Goal: Task Accomplishment & Management: Use online tool/utility

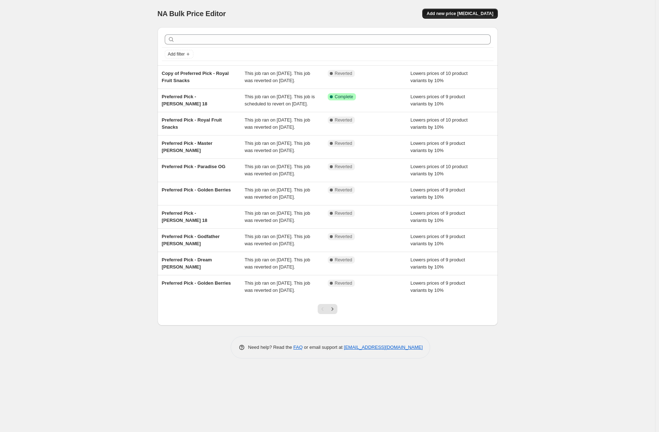
click at [469, 9] on button "Add new price [MEDICAL_DATA]" at bounding box center [459, 14] width 75 height 10
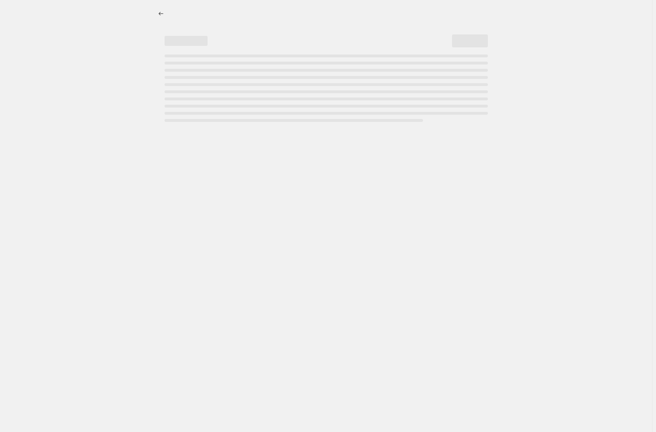
select select "percentage"
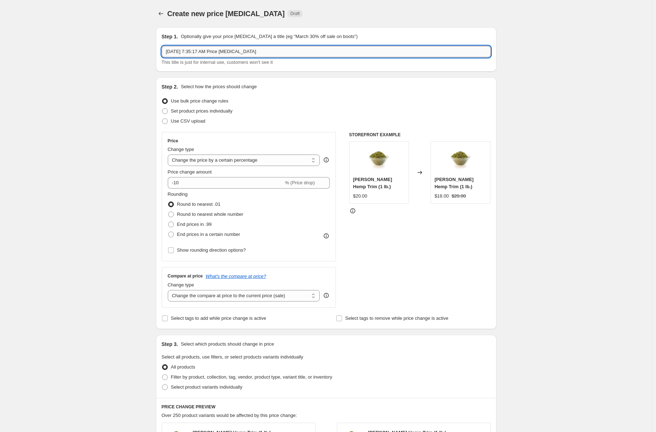
click at [280, 51] on input "[DATE] 7:35:17 AM Price [MEDICAL_DATA]" at bounding box center [326, 51] width 329 height 11
type input "Prefiou"
type input "Previous Year Harvest Discount - 15% Group"
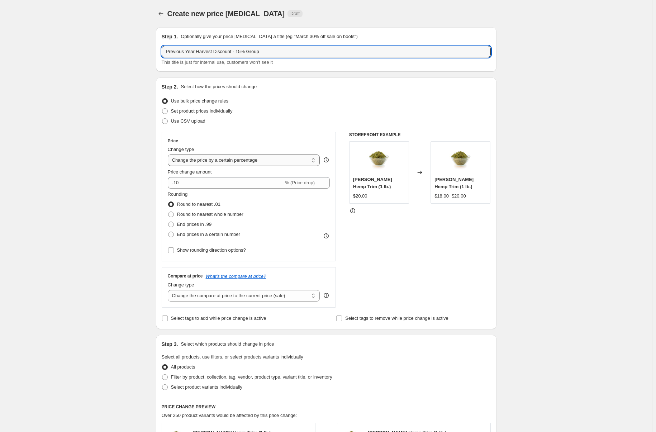
click at [274, 157] on select "Change the price to a certain amount Change the price by a certain amount Chang…" at bounding box center [244, 159] width 152 height 11
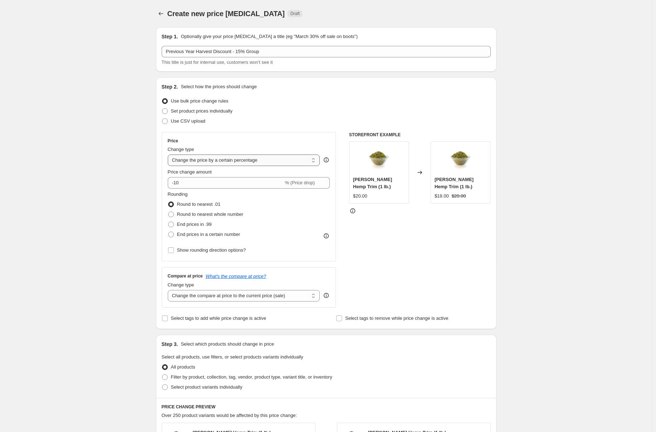
click at [169, 154] on select "Change the price to a certain amount Change the price by a certain amount Chang…" at bounding box center [244, 159] width 152 height 11
drag, startPoint x: 206, startPoint y: 183, endPoint x: 178, endPoint y: 186, distance: 28.8
click at [178, 186] on input "-10" at bounding box center [226, 182] width 116 height 11
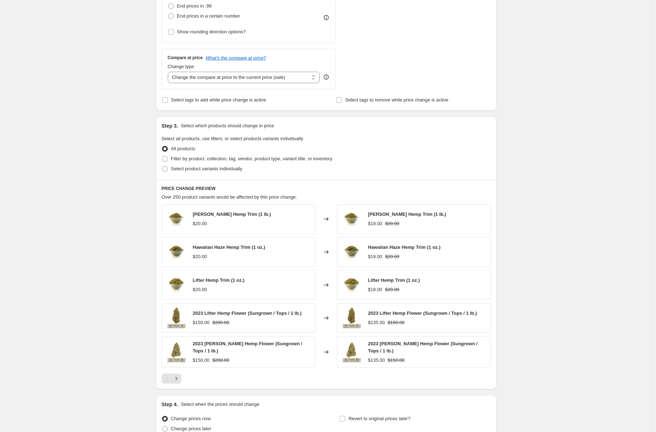
scroll to position [251, 0]
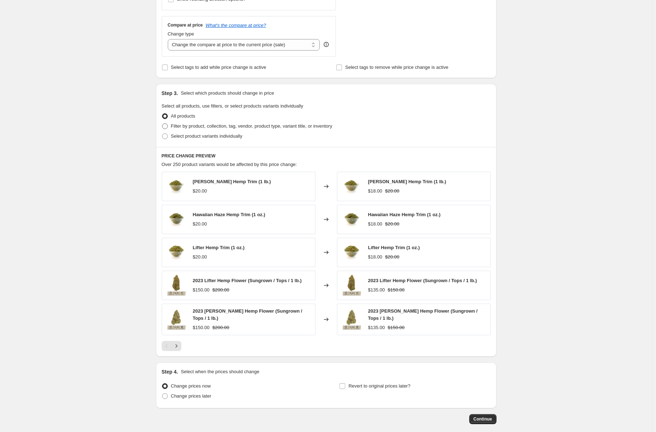
type input "-15"
click at [174, 128] on span "Filter by product, collection, tag, vendor, product type, variant title, or inv…" at bounding box center [251, 125] width 161 height 5
click at [162, 124] on input "Filter by product, collection, tag, vendor, product type, variant title, or inv…" at bounding box center [162, 123] width 0 height 0
radio input "true"
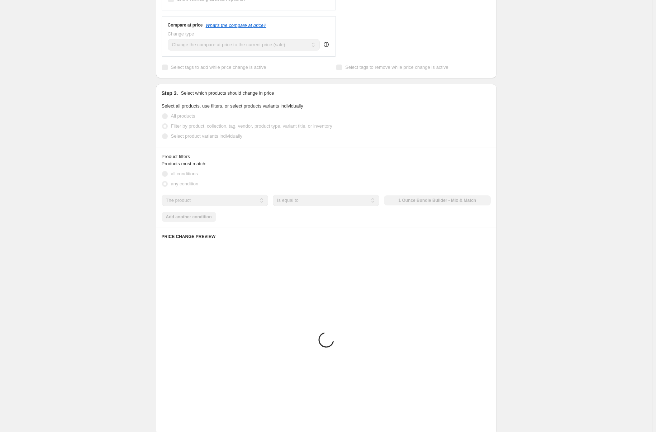
scroll to position [234, 0]
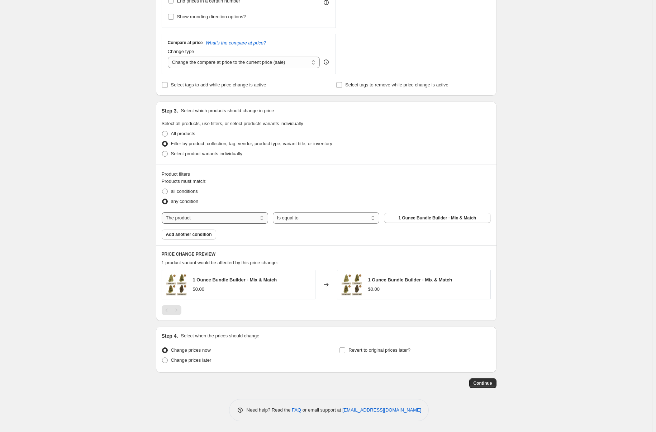
click at [238, 221] on select "The product The product's collection The product's tag The product's vendor The…" at bounding box center [215, 217] width 106 height 11
click at [163, 212] on select "The product The product's collection The product's tag The product's vendor The…" at bounding box center [215, 217] width 106 height 11
click at [300, 216] on select "Is equal to Is not equal to" at bounding box center [326, 217] width 106 height 11
click at [299, 216] on select "Is equal to Is not equal to" at bounding box center [326, 217] width 106 height 11
click at [218, 221] on select "The product The product's collection The product's tag The product's vendor The…" at bounding box center [215, 217] width 106 height 11
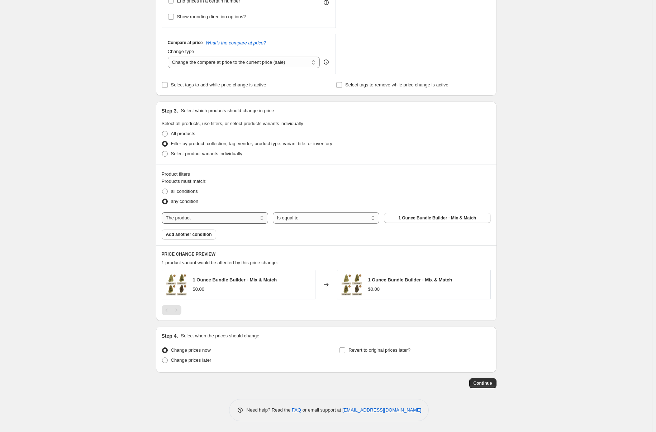
select select "title"
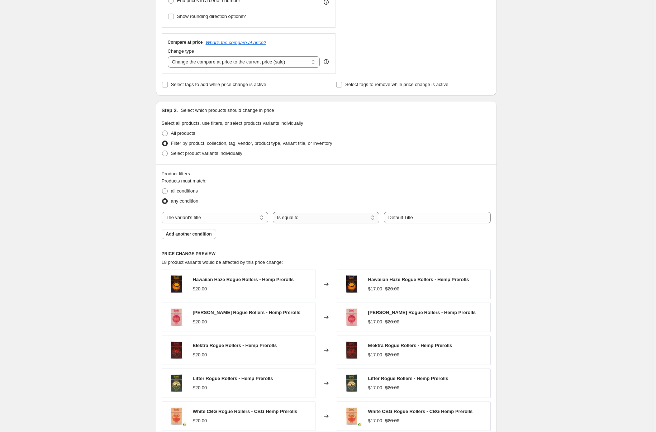
click at [308, 219] on select "Is equal to Is not equal to Contains" at bounding box center [326, 217] width 106 height 11
select select "contains"
click at [167, 192] on span at bounding box center [165, 191] width 6 height 6
click at [162, 188] on input "all conditions" at bounding box center [162, 188] width 0 height 0
radio input "true"
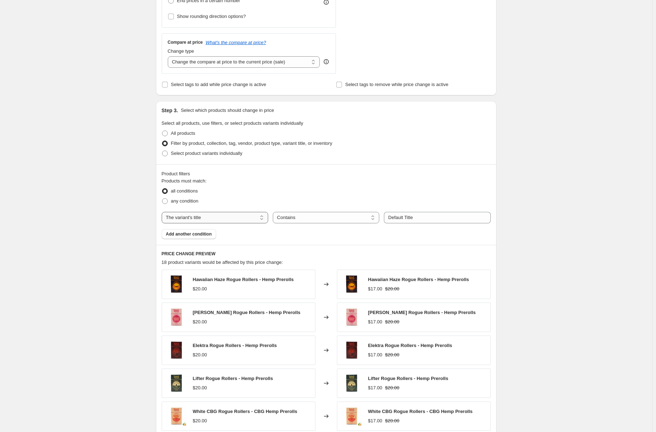
click at [243, 214] on select "The product The product's collection The product's tag The product's vendor The…" at bounding box center [215, 217] width 106 height 11
select select "collection"
select select "equal"
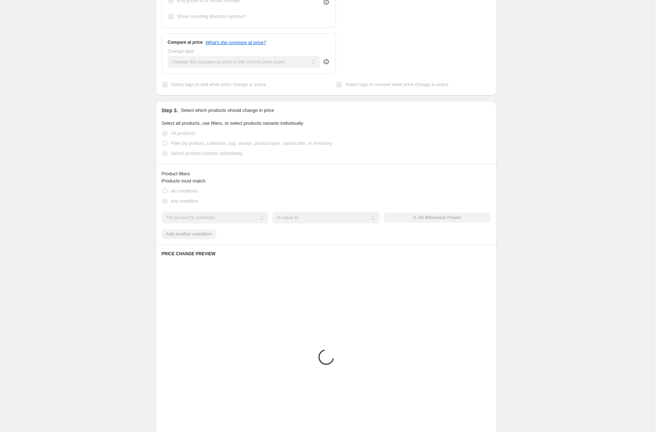
scroll to position [185, 0]
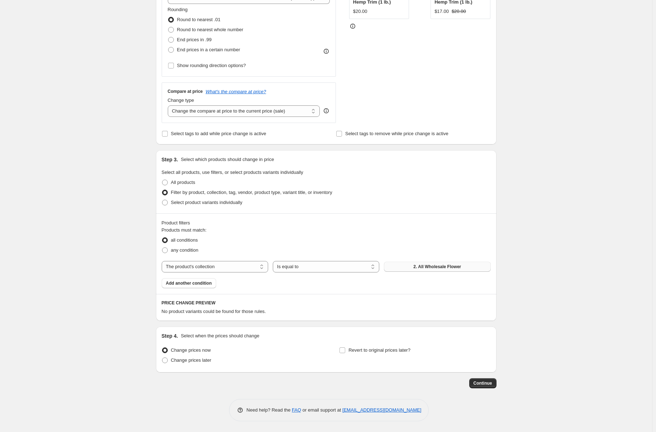
click at [441, 264] on span "2. All Wholesale Flower" at bounding box center [437, 267] width 48 height 6
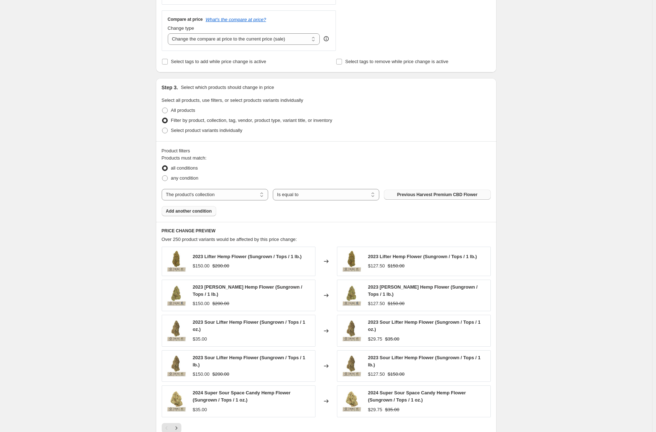
click at [201, 208] on span "Add another condition" at bounding box center [189, 211] width 46 height 6
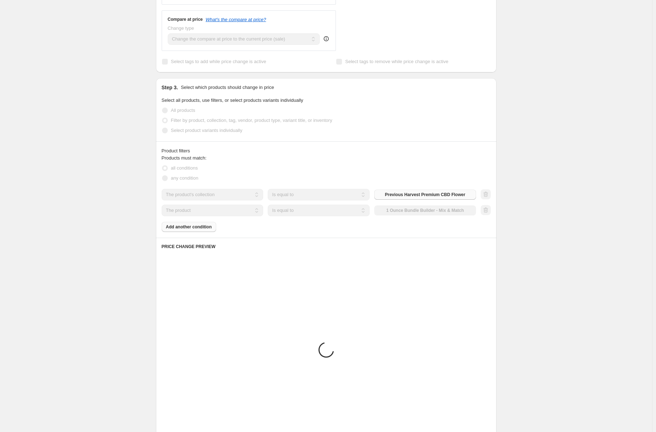
scroll to position [201, 0]
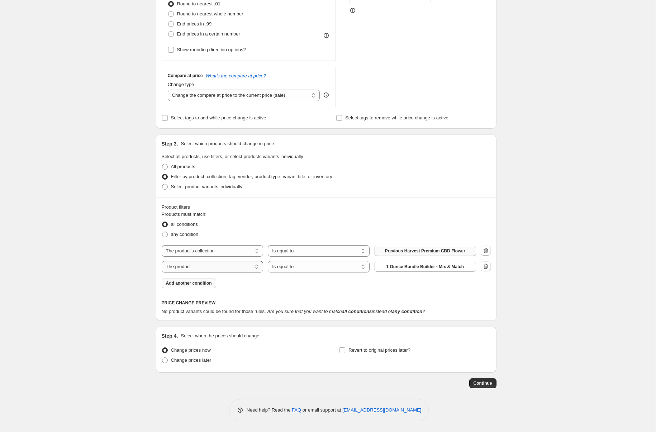
click at [253, 266] on select "The product The product's collection The product's tag The product's vendor The…" at bounding box center [213, 266] width 102 height 11
select select "title"
click at [297, 268] on select "Is equal to Is not equal to Contains" at bounding box center [319, 266] width 102 height 11
select select "contains"
click at [418, 267] on input "Default Title" at bounding box center [425, 266] width 102 height 11
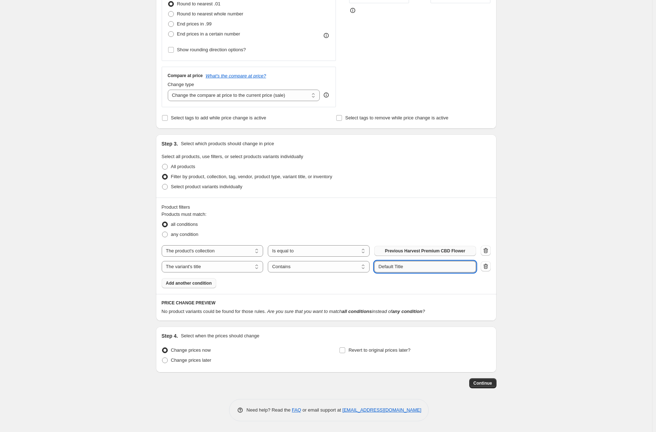
click at [418, 267] on input "Default Title" at bounding box center [425, 266] width 102 height 11
type input "oz"
type input "1 oz."
click at [101, 294] on div "Create new price [MEDICAL_DATA]. This page is ready Create new price [MEDICAL_D…" at bounding box center [326, 116] width 652 height 632
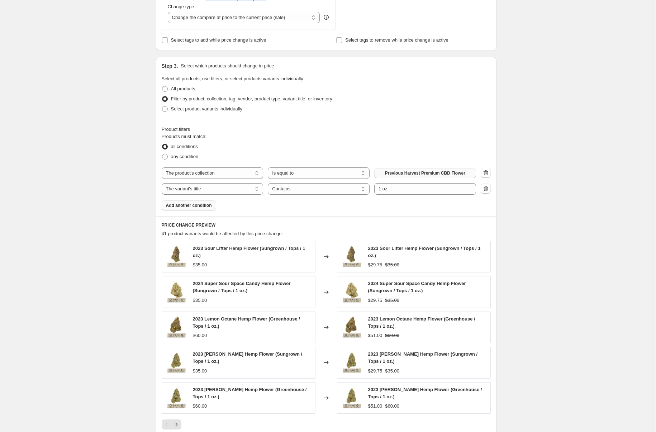
scroll to position [344, 0]
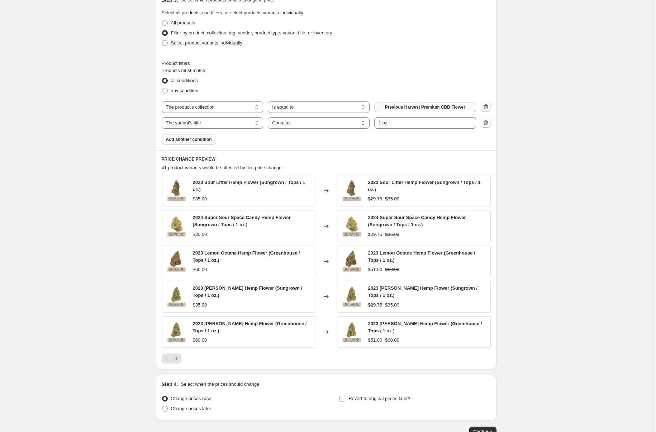
click at [200, 139] on span "Add another condition" at bounding box center [189, 139] width 46 height 6
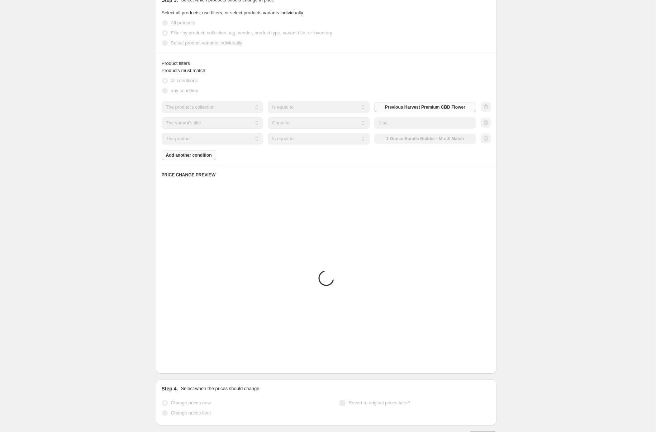
scroll to position [216, 0]
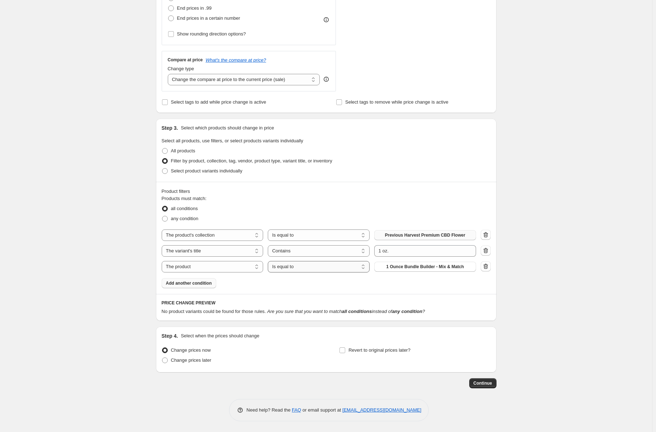
click at [316, 269] on select "Is equal to Is not equal to" at bounding box center [319, 266] width 102 height 11
click at [222, 263] on select "The product The product's collection The product's tag The product's vendor The…" at bounding box center [213, 266] width 102 height 11
select select "product_status"
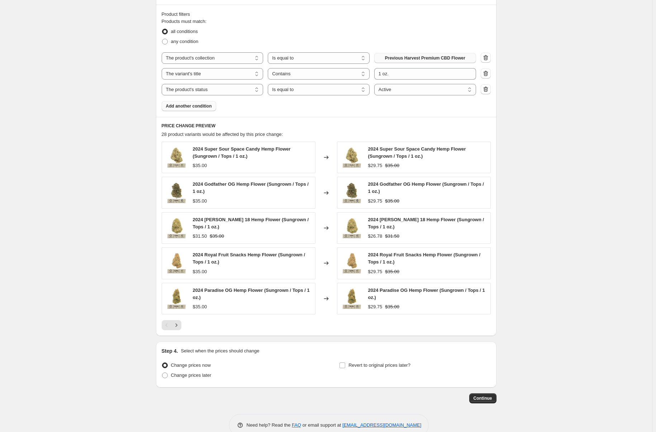
scroll to position [395, 0]
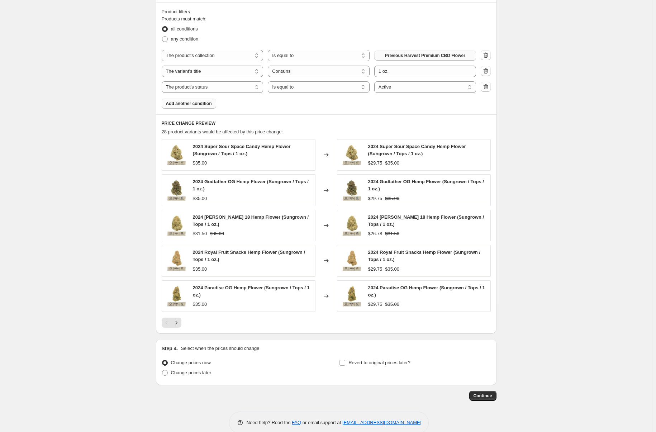
click at [191, 104] on span "Add another condition" at bounding box center [189, 104] width 46 height 6
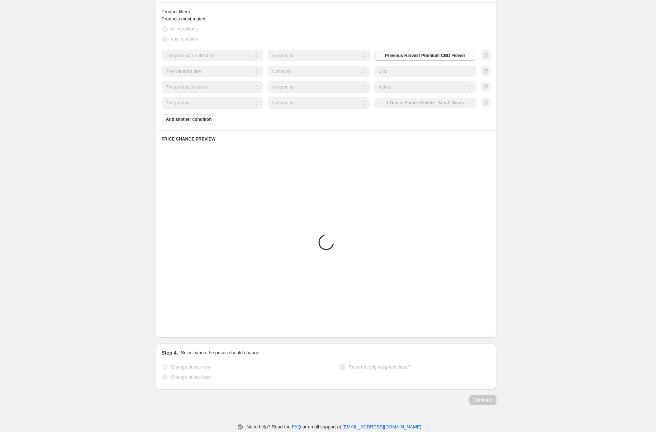
scroll to position [232, 0]
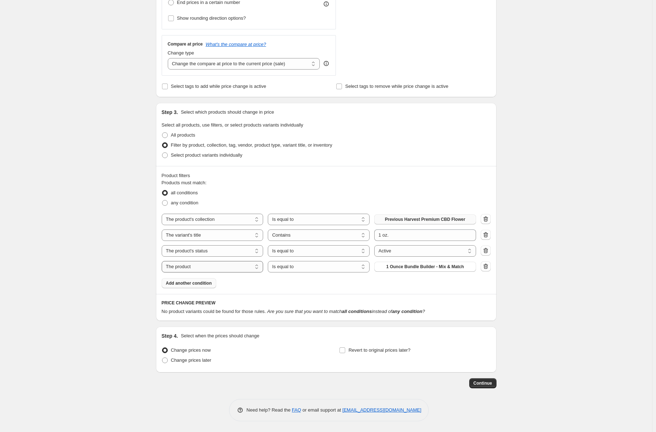
click at [204, 266] on select "The product The product's collection The product's tag The product's vendor The…" at bounding box center [213, 266] width 102 height 11
click at [163, 261] on select "The product The product's collection The product's tag The product's vendor The…" at bounding box center [213, 266] width 102 height 11
click at [288, 265] on select "Is equal to Is not equal to" at bounding box center [319, 266] width 102 height 11
select select "not_equal"
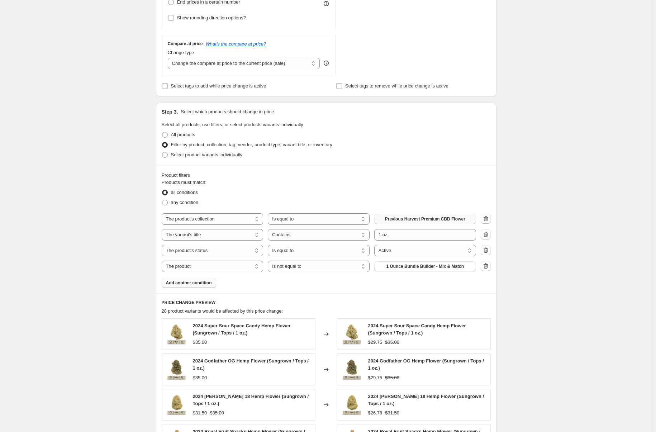
click at [412, 268] on span "1 Ounce Bundle Builder - Mix & Match" at bounding box center [425, 266] width 78 height 6
click at [199, 284] on span "Add another condition" at bounding box center [189, 283] width 46 height 6
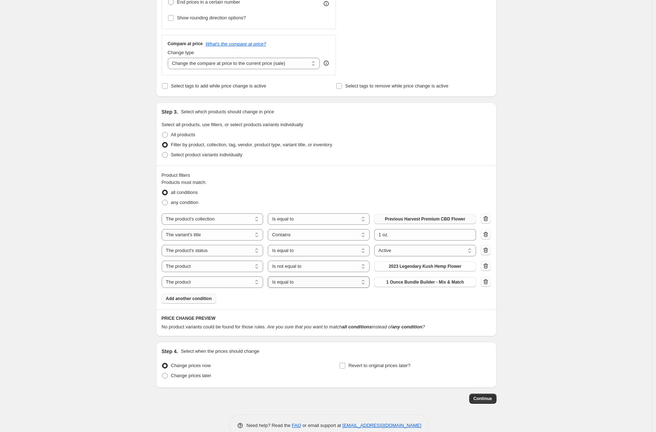
click at [315, 284] on select "Is equal to Is not equal to" at bounding box center [319, 281] width 102 height 11
select select "not_equal"
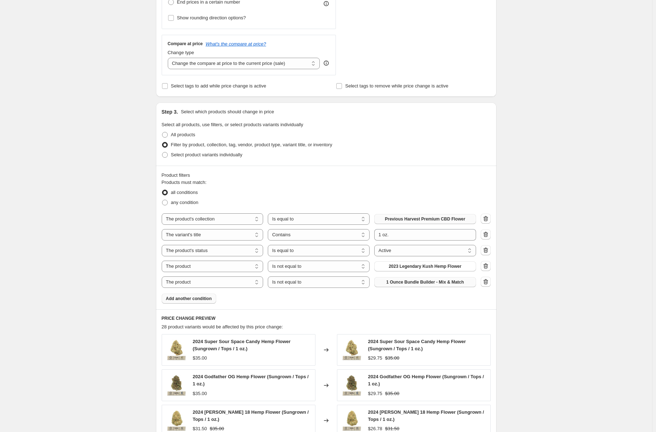
click at [403, 286] on button "1 Ounce Bundle Builder - Mix & Match" at bounding box center [425, 282] width 102 height 10
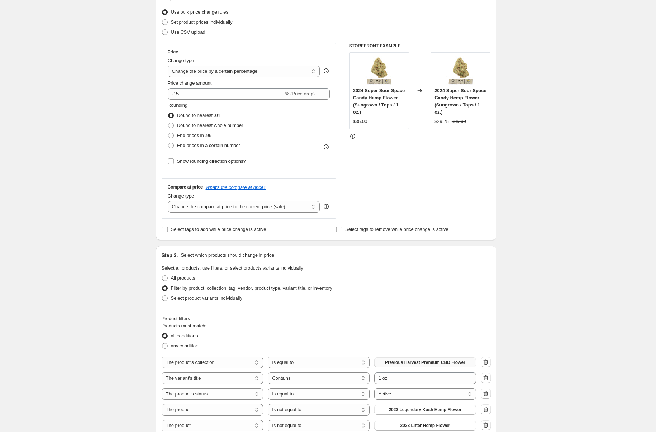
scroll to position [0, 0]
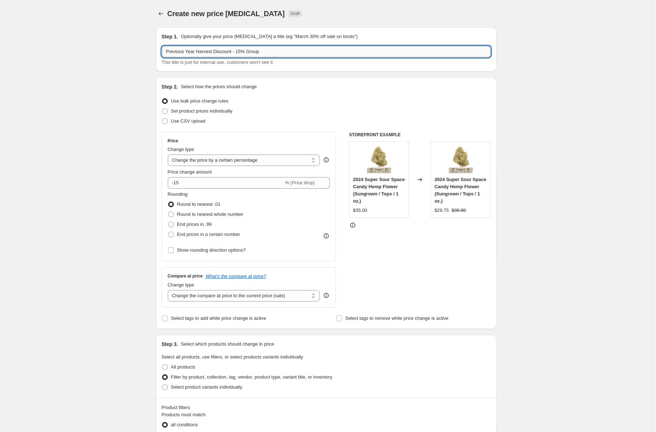
drag, startPoint x: 237, startPoint y: 52, endPoint x: 251, endPoint y: 52, distance: 14.0
click at [251, 52] on input "Previous Year Harvest Discount - 15% Group" at bounding box center [326, 51] width 329 height 11
click at [272, 54] on input "Previous Year Harvest Discount - 15% Group" at bounding box center [326, 51] width 329 height 11
drag, startPoint x: 235, startPoint y: 52, endPoint x: 371, endPoint y: 58, distance: 135.5
click at [361, 60] on div "Previous Year Harvest Discount - 15% Group This title is just for internal use,…" at bounding box center [326, 56] width 329 height 20
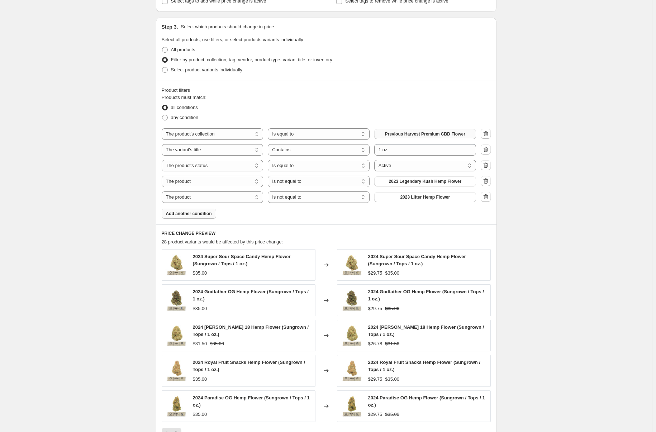
scroll to position [322, 0]
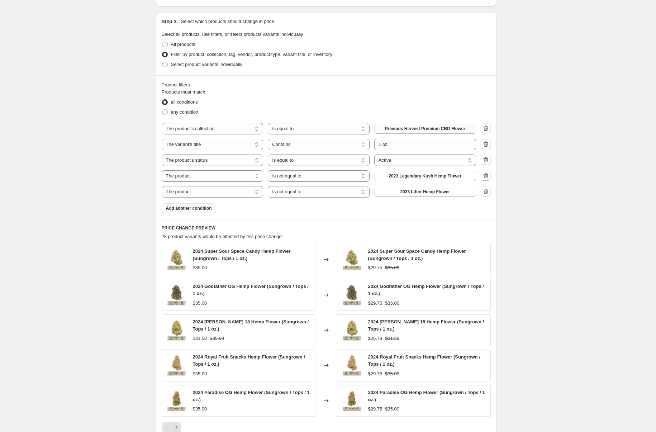
type input "Previous Year Harvest Discount - Ounces"
select select "percentage"
select select "collection"
select select "title"
select select "contains"
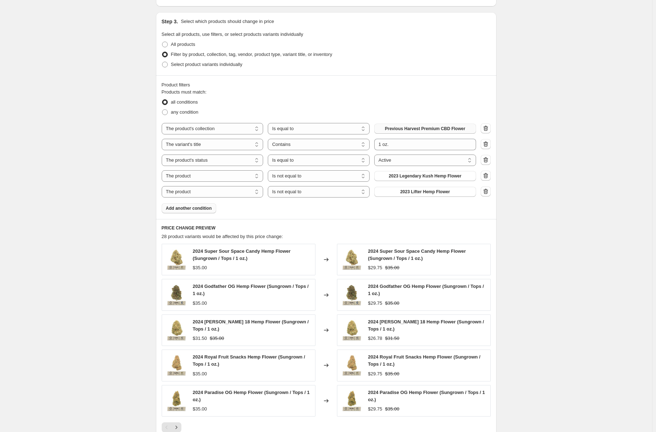
select select "product_status"
select select "not_equal"
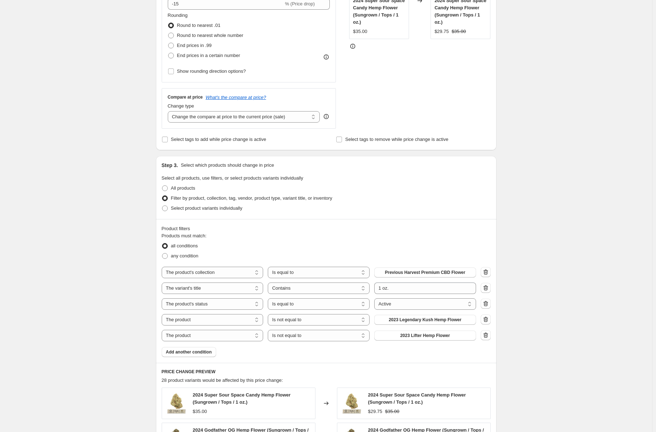
scroll to position [358, 0]
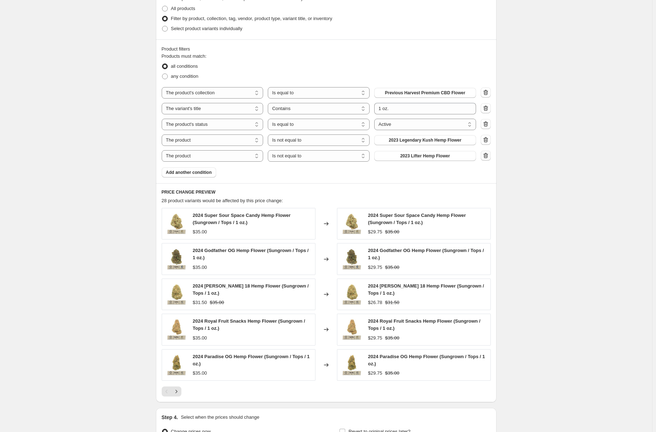
click at [488, 154] on icon "button" at bounding box center [485, 155] width 5 height 5
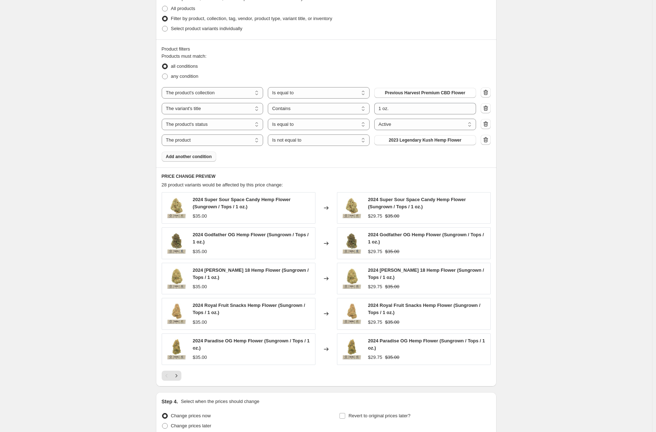
click at [179, 157] on span "Add another condition" at bounding box center [189, 157] width 46 height 6
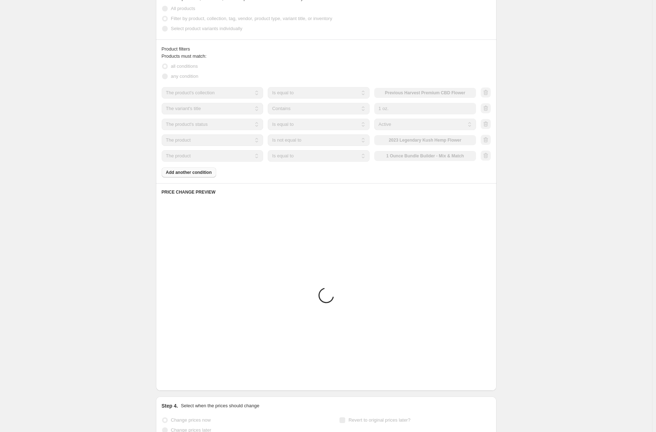
scroll to position [248, 0]
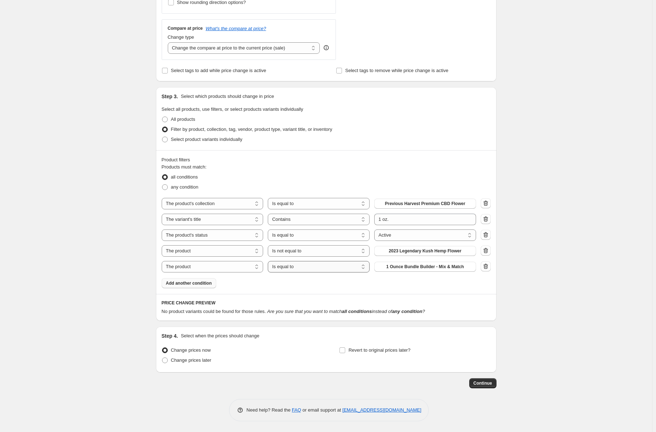
click at [288, 268] on select "Is equal to Is not equal to" at bounding box center [319, 266] width 102 height 11
select select "not_equal"
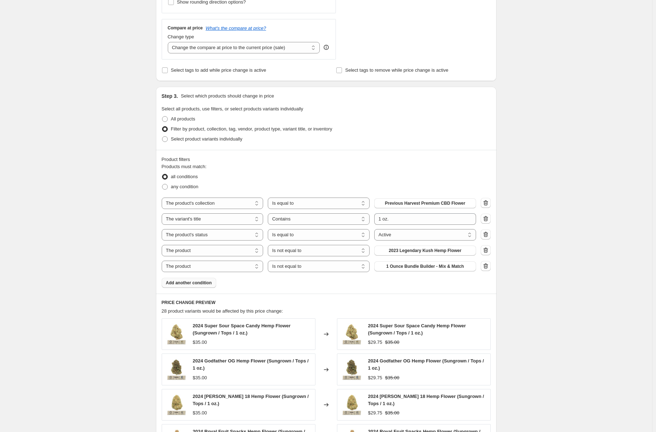
click at [402, 268] on span "1 Ounce Bundle Builder - Mix & Match" at bounding box center [425, 266] width 78 height 6
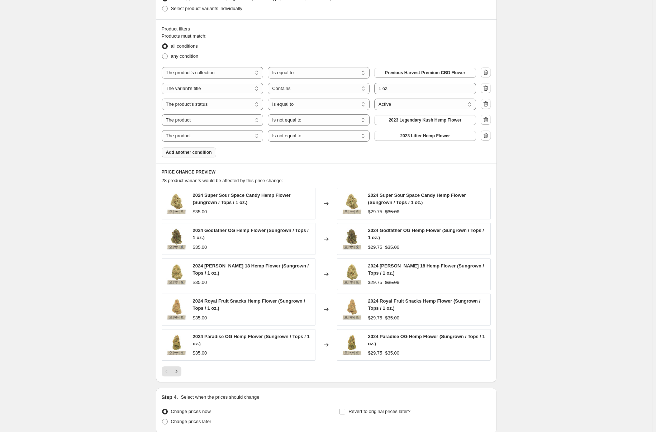
scroll to position [440, 0]
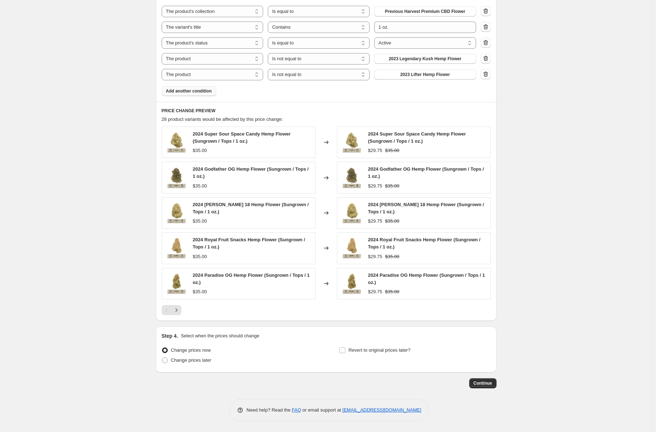
click at [194, 90] on span "Add another condition" at bounding box center [189, 91] width 46 height 6
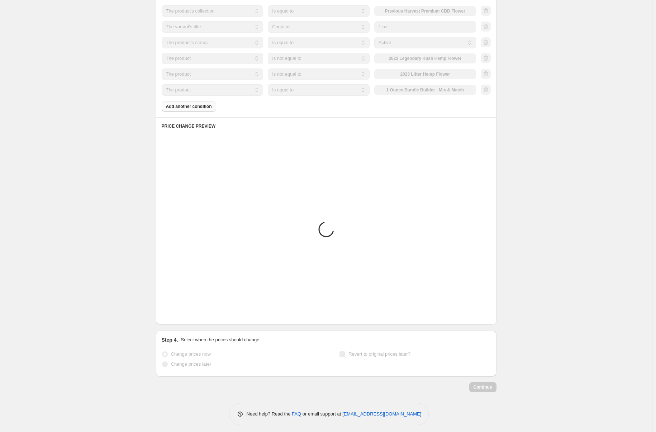
scroll to position [264, 0]
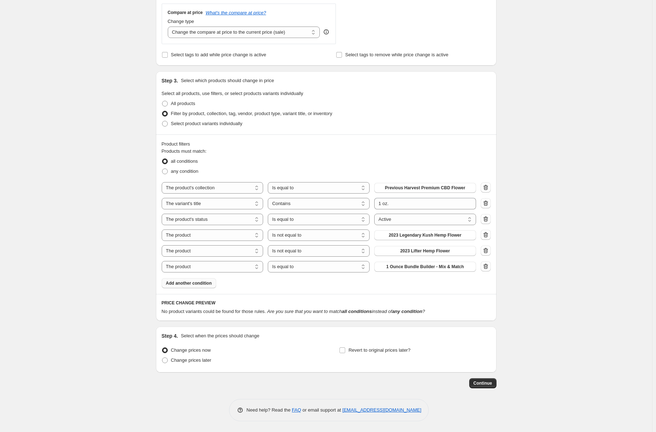
click at [287, 94] on span "Select all products, use filters, or select products variants individually" at bounding box center [232, 93] width 141 height 5
click at [290, 267] on select "Is equal to Is not equal to" at bounding box center [319, 266] width 102 height 11
select select "not_equal"
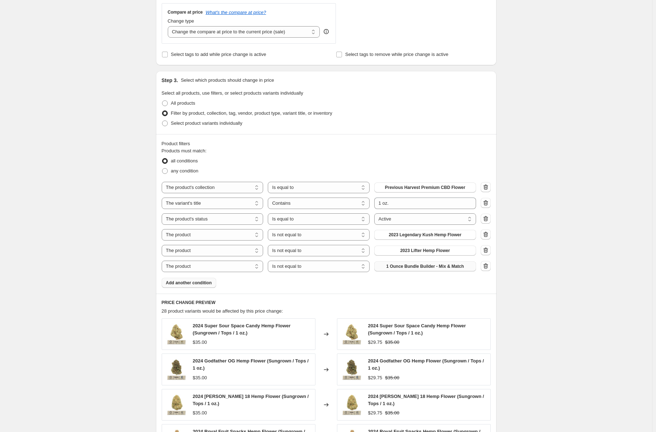
click at [409, 269] on span "1 Ounce Bundle Builder - Mix & Match" at bounding box center [425, 266] width 78 height 6
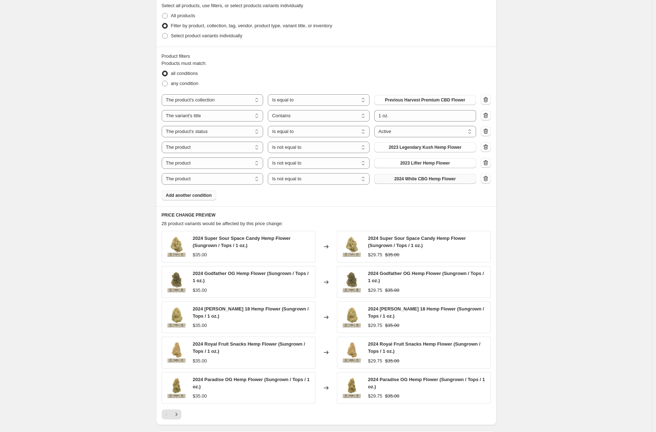
scroll to position [407, 0]
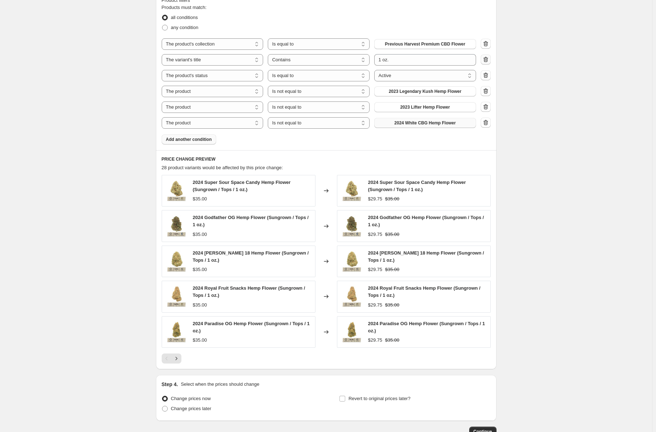
click at [486, 58] on icon "button" at bounding box center [485, 59] width 5 height 5
select select "product_status"
select select "equal"
select select "product"
select select "not_equal"
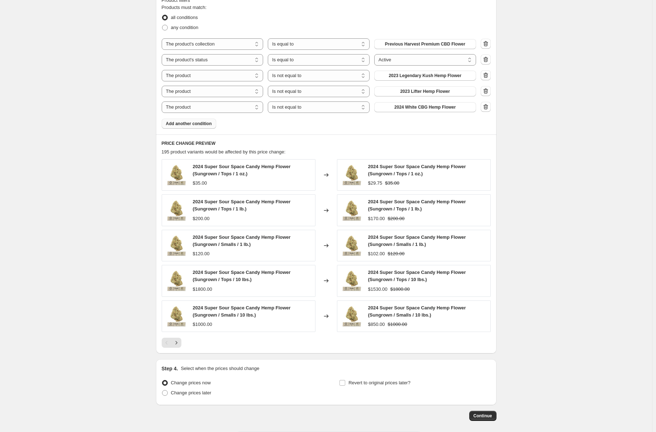
click at [197, 127] on button "Add another condition" at bounding box center [189, 124] width 54 height 10
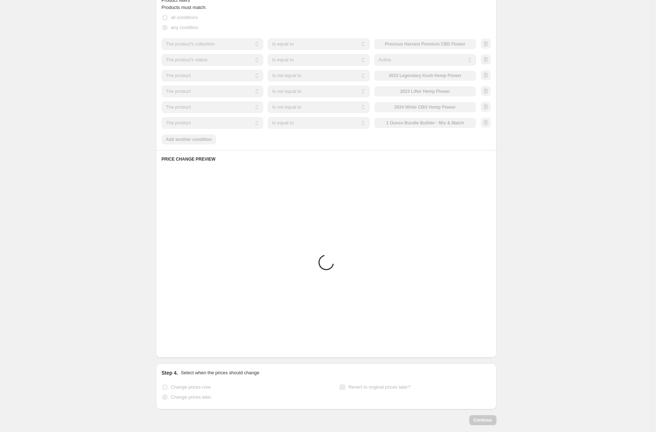
scroll to position [264, 0]
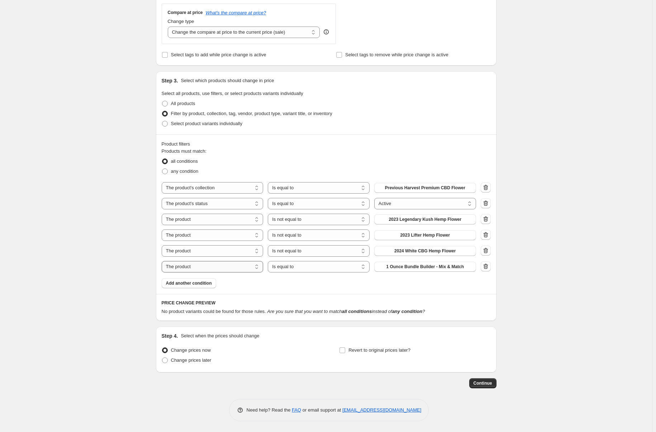
click at [230, 267] on select "The product The product's collection The product's tag The product's vendor The…" at bounding box center [213, 266] width 102 height 11
select select "title"
click at [296, 269] on select "Is equal to Is not equal to Contains" at bounding box center [319, 266] width 102 height 11
select select "contains"
click at [405, 267] on input "Default Title" at bounding box center [425, 266] width 102 height 11
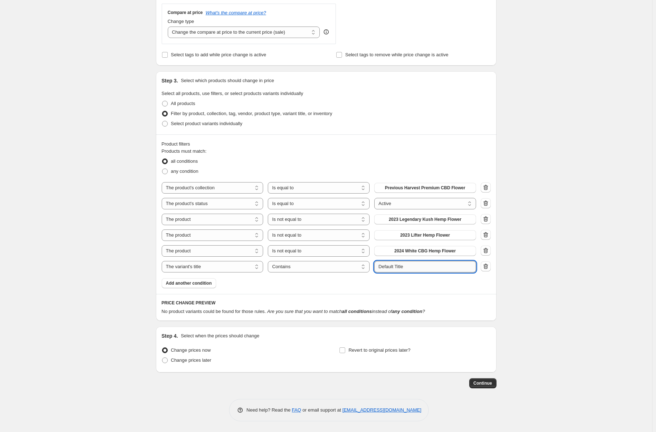
click at [405, 267] on input "Default Title" at bounding box center [425, 266] width 102 height 11
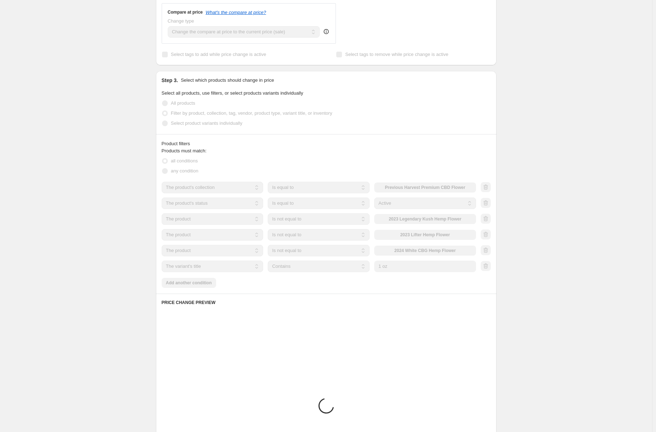
click at [534, 299] on div "Create new price [MEDICAL_DATA]. This page is ready Create new price [MEDICAL_D…" at bounding box center [326, 173] width 652 height 875
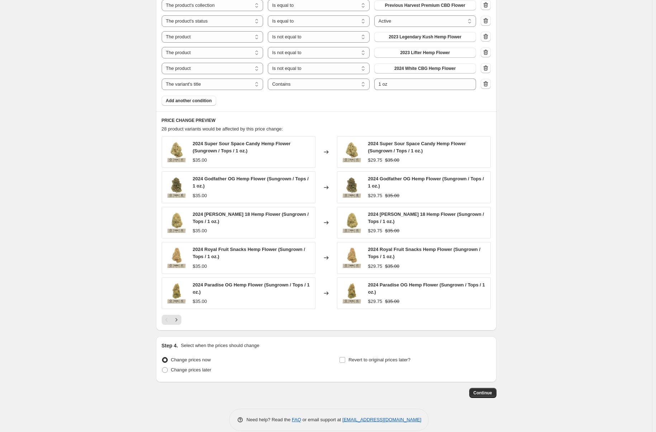
scroll to position [456, 0]
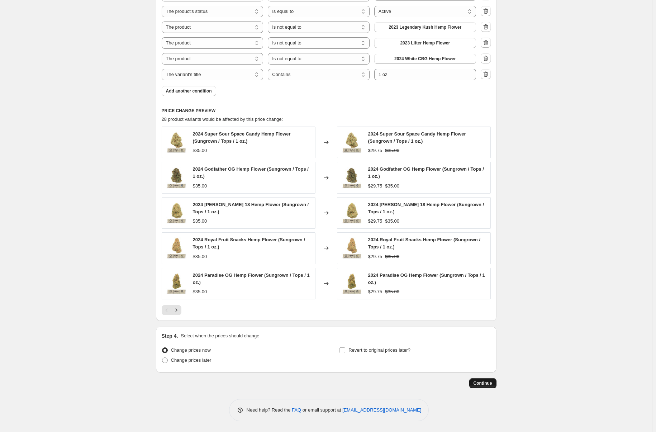
click at [491, 380] on span "Continue" at bounding box center [482, 383] width 19 height 6
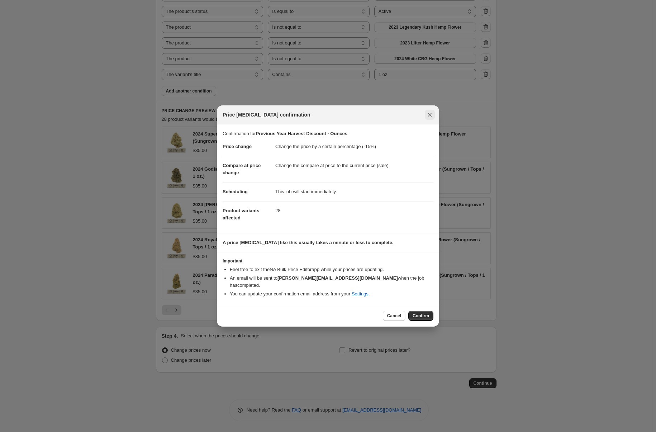
click at [428, 115] on icon "Close" at bounding box center [429, 114] width 7 height 7
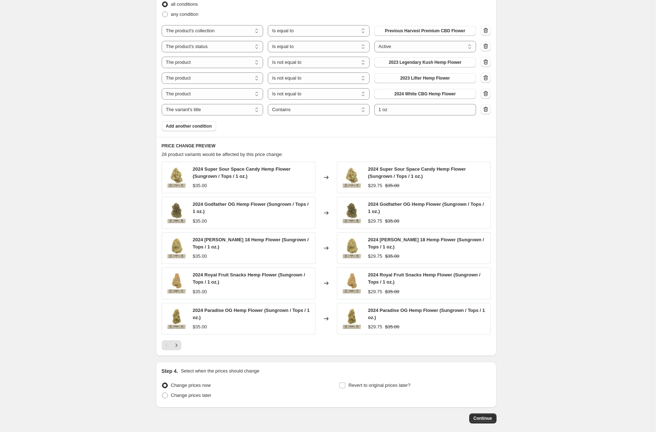
scroll to position [420, 0]
click at [179, 348] on icon "Next" at bounding box center [176, 345] width 7 height 7
click at [179, 349] on icon "Next" at bounding box center [176, 345] width 7 height 7
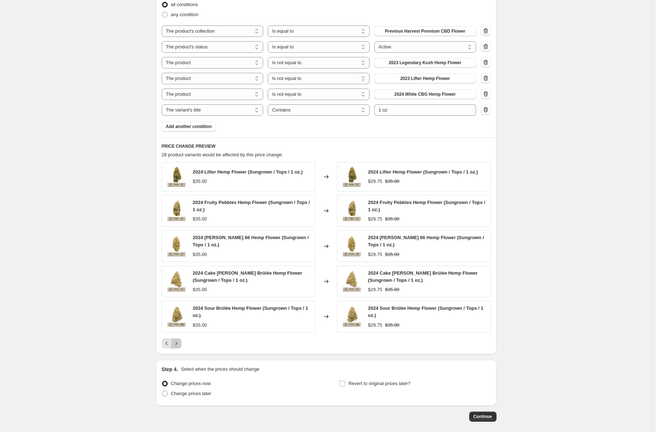
click at [179, 345] on icon "Next" at bounding box center [176, 343] width 7 height 7
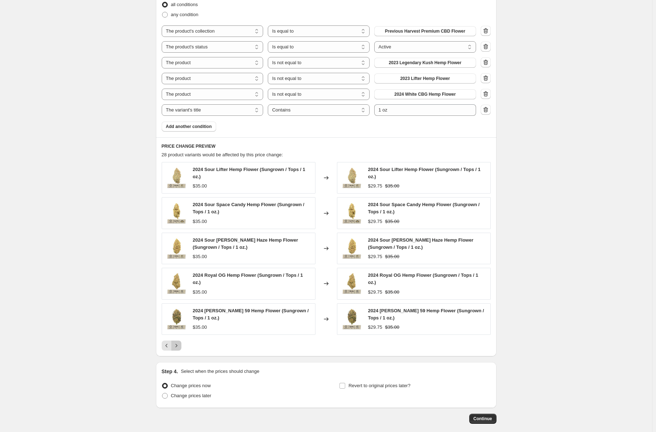
click at [180, 343] on icon "Next" at bounding box center [176, 345] width 7 height 7
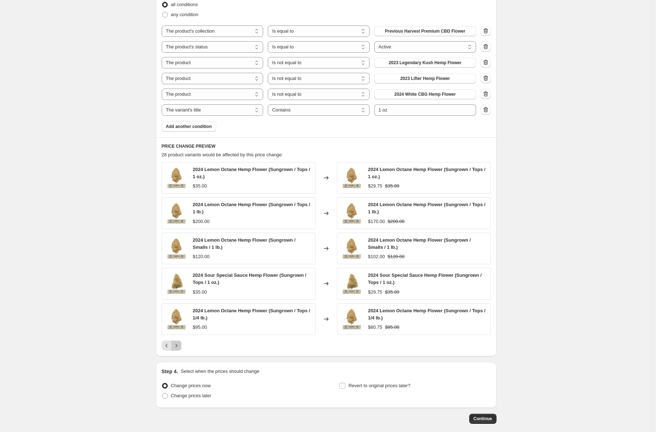
click at [178, 349] on icon "Next" at bounding box center [176, 345] width 7 height 7
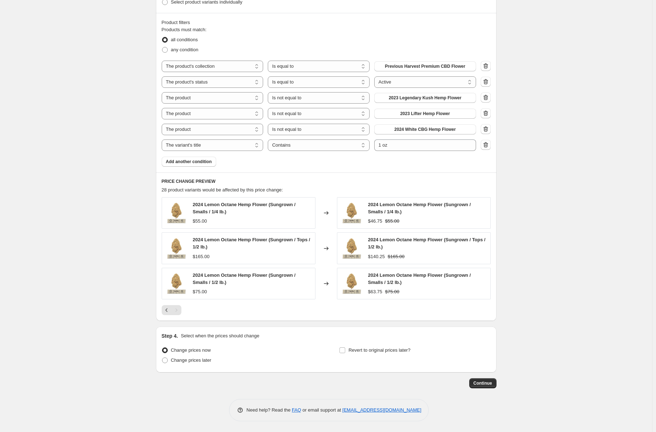
scroll to position [385, 0]
click at [424, 146] on input "1 oz" at bounding box center [425, 144] width 102 height 11
click at [578, 164] on div "Create new price [MEDICAL_DATA]. This page is ready Create new price [MEDICAL_D…" at bounding box center [326, 23] width 652 height 816
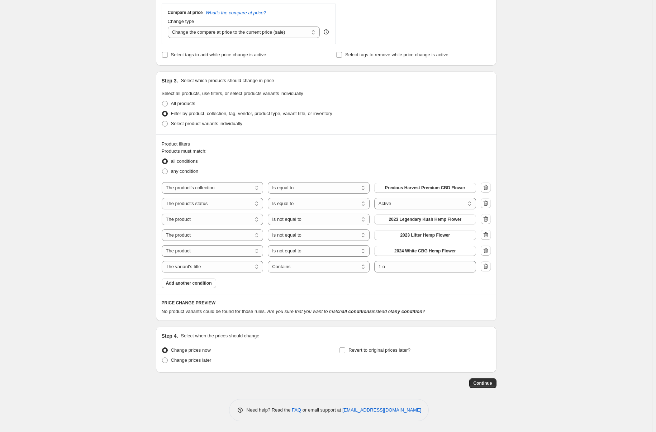
scroll to position [264, 0]
click at [399, 267] on input "1 o" at bounding box center [425, 266] width 102 height 11
type input "1 oz."
click at [575, 289] on div "Create new price [MEDICAL_DATA]. This page is ready Create new price [MEDICAL_D…" at bounding box center [326, 84] width 652 height 695
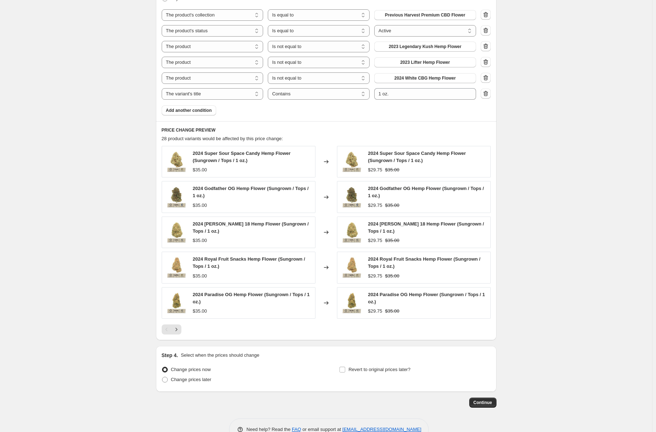
scroll to position [443, 0]
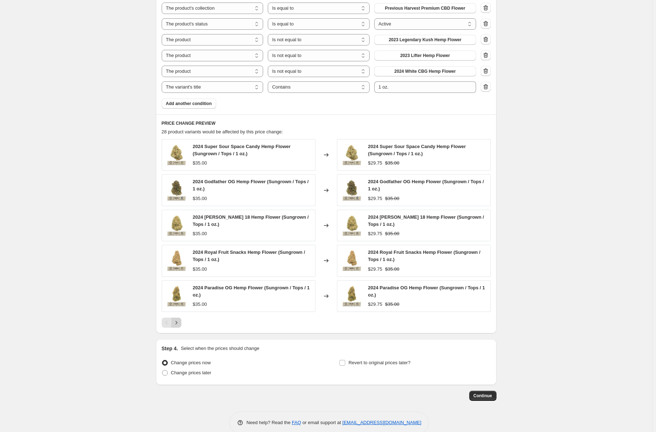
click at [177, 322] on icon "Next" at bounding box center [176, 322] width 7 height 7
click at [178, 322] on icon "Next" at bounding box center [176, 322] width 7 height 7
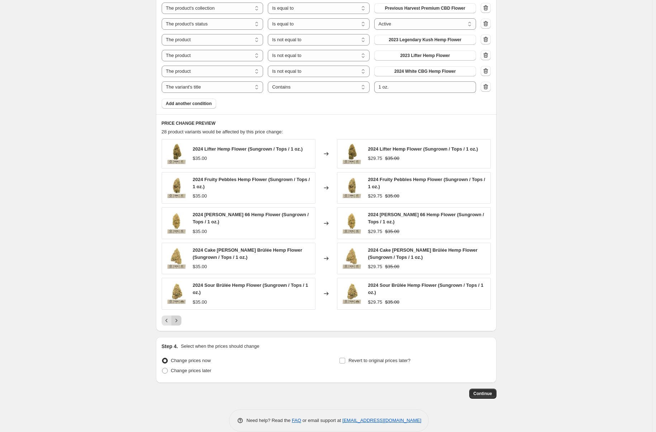
click at [178, 322] on icon "Next" at bounding box center [176, 320] width 7 height 7
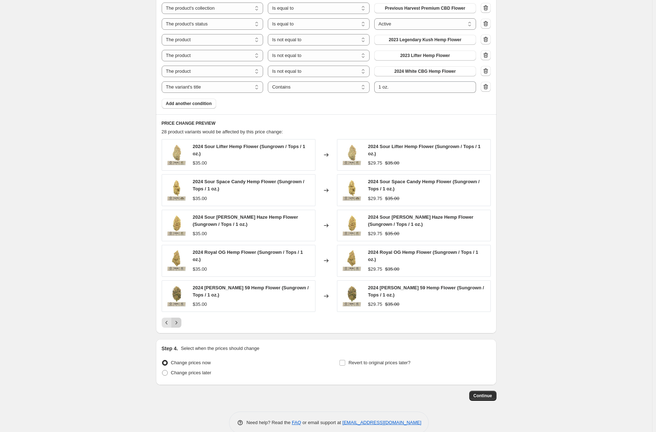
click at [178, 322] on icon "Next" at bounding box center [176, 322] width 7 height 7
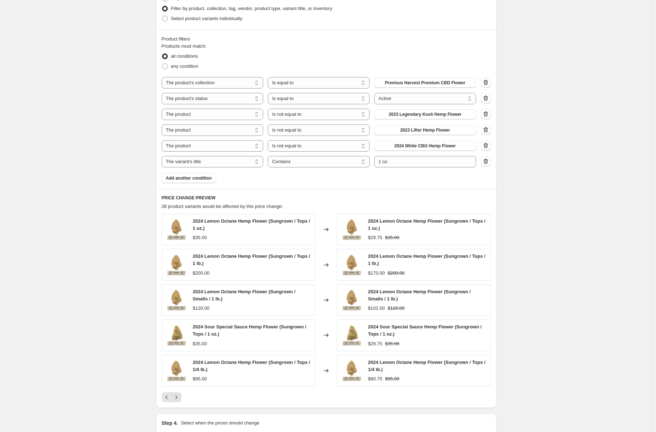
scroll to position [335, 0]
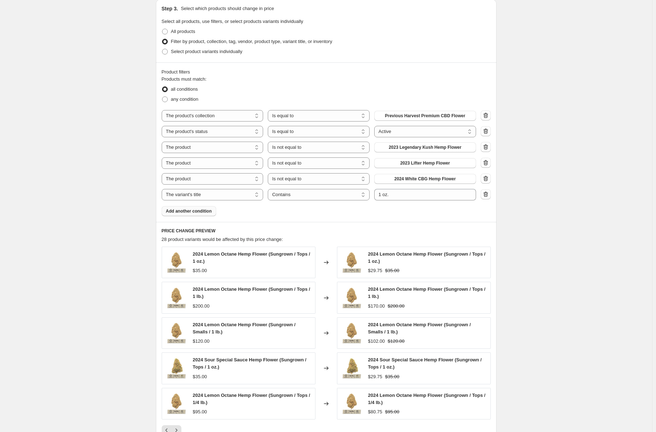
click at [203, 212] on span "Add another condition" at bounding box center [189, 211] width 46 height 6
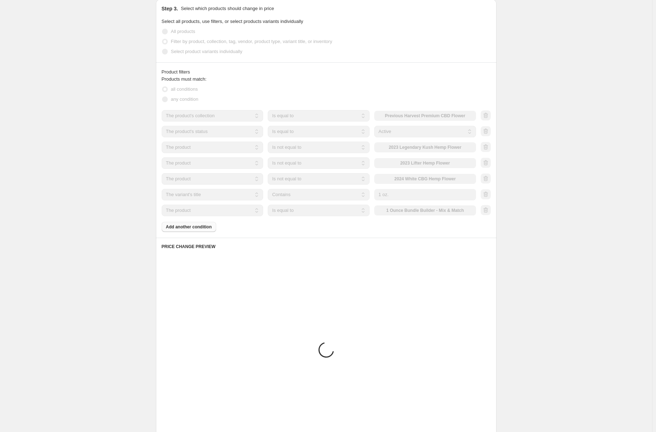
scroll to position [279, 0]
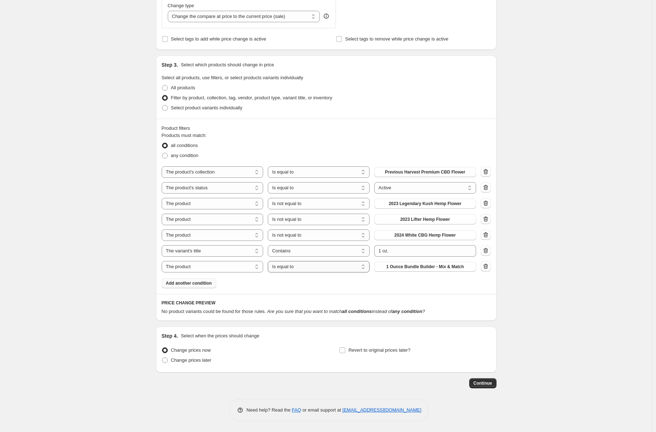
click at [345, 263] on select "Is equal to Is not equal to" at bounding box center [319, 266] width 102 height 11
click at [230, 263] on select "The product The product's collection The product's tag The product's vendor The…" at bounding box center [213, 266] width 102 height 11
click at [279, 295] on div "PRICE CHANGE PREVIEW No product variants could be found for those rules. Are yo…" at bounding box center [326, 307] width 340 height 27
click at [489, 266] on icon "button" at bounding box center [485, 266] width 7 height 7
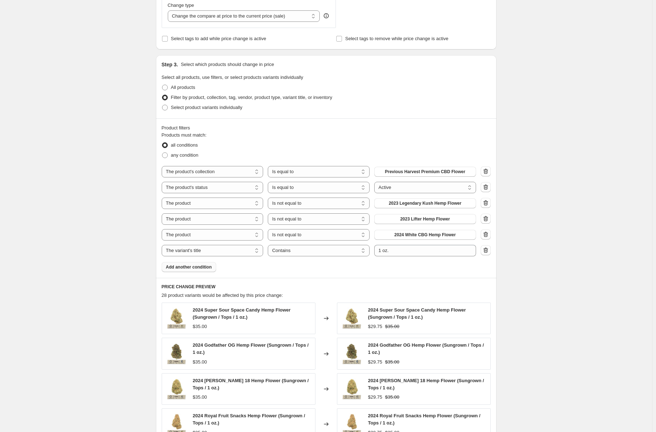
click at [183, 269] on span "Add another condition" at bounding box center [189, 267] width 46 height 6
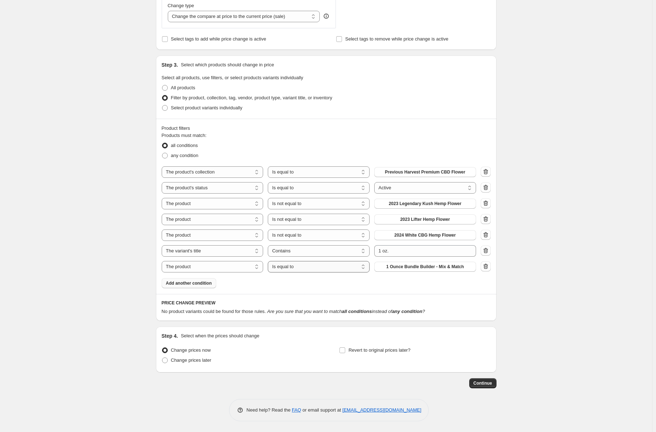
click at [288, 266] on select "Is equal to Is not equal to" at bounding box center [319, 266] width 102 height 11
select select "not_equal"
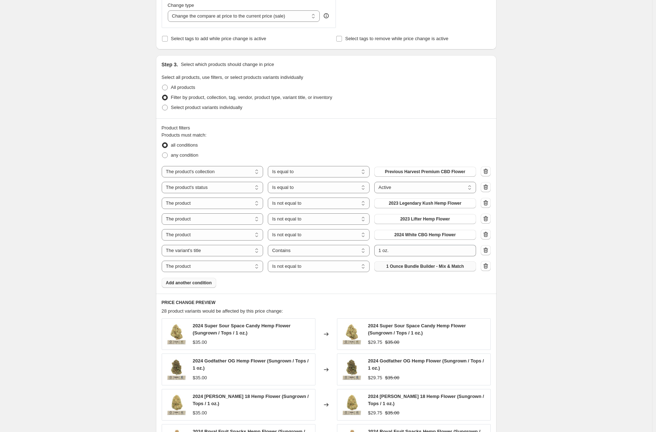
click at [389, 263] on button "1 Ounce Bundle Builder - Mix & Match" at bounding box center [425, 266] width 102 height 10
drag, startPoint x: 485, startPoint y: 264, endPoint x: 476, endPoint y: 263, distance: 9.1
click at [485, 264] on icon "button" at bounding box center [485, 265] width 7 height 7
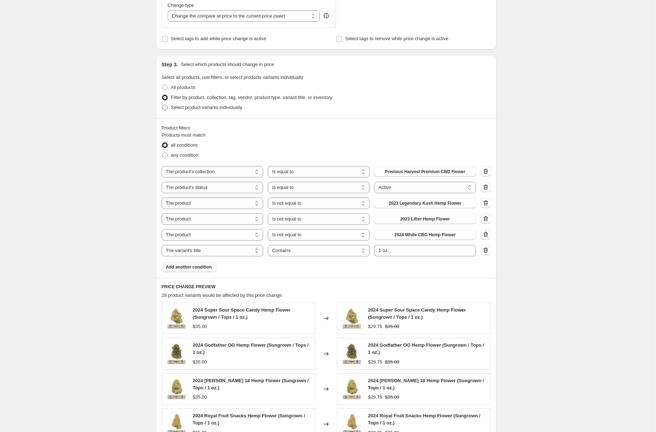
click at [167, 107] on span at bounding box center [165, 108] width 6 height 6
click at [162, 105] on input "Select product variants individually" at bounding box center [162, 105] width 0 height 0
radio input "true"
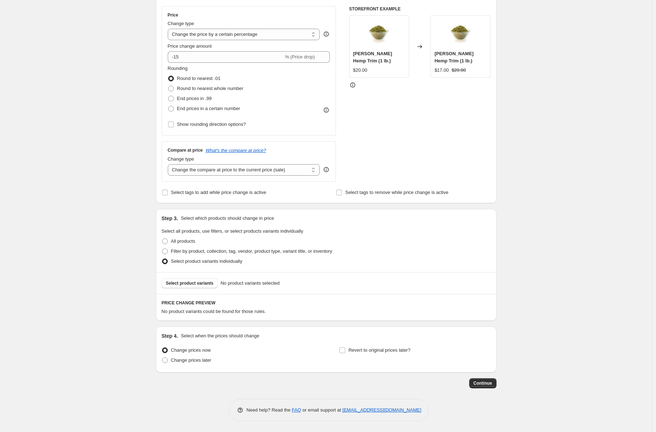
scroll to position [126, 0]
click at [196, 284] on span "Select product variants" at bounding box center [190, 283] width 48 height 6
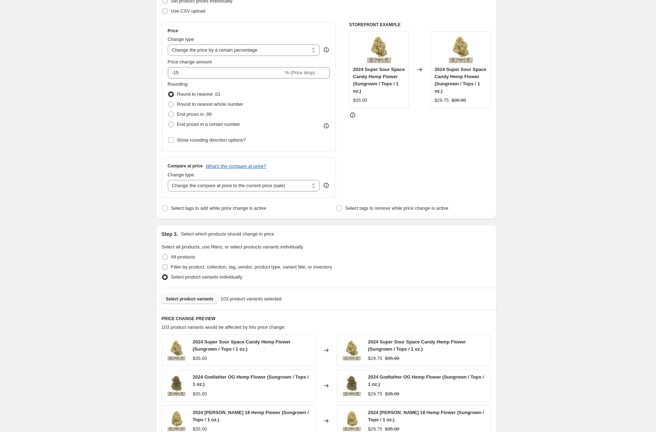
scroll to position [0, 0]
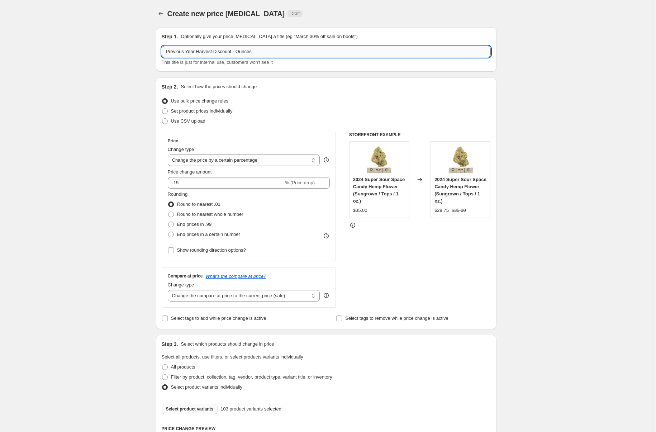
click at [248, 53] on input "Previous Year Harvest Discount - Ounces" at bounding box center [326, 51] width 329 height 11
type input "Previous Year Harvest Discount - 15% Group"
click at [525, 116] on div "Create new price [MEDICAL_DATA]. This page is ready Create new price [MEDICAL_D…" at bounding box center [326, 374] width 652 height 749
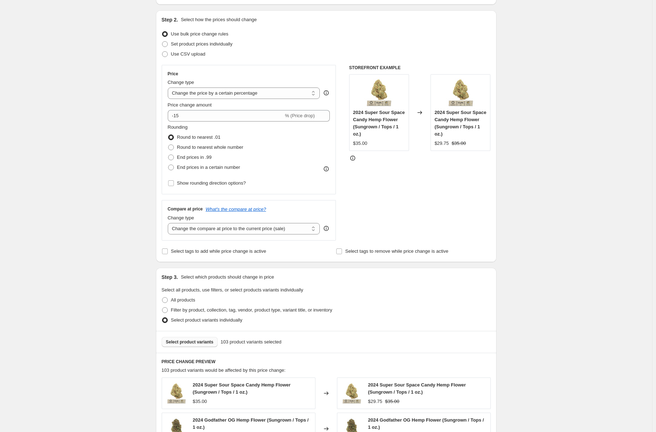
scroll to position [318, 0]
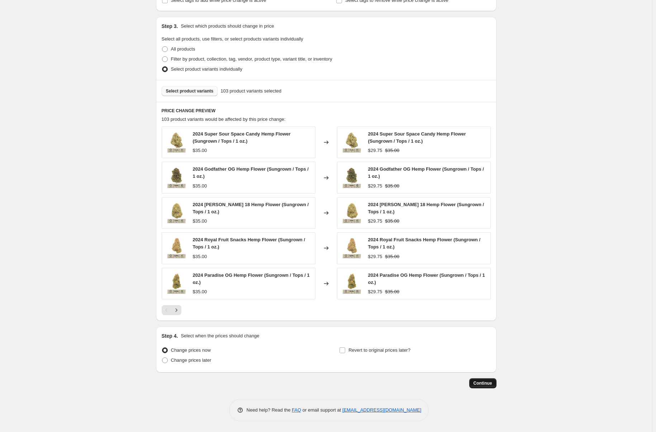
click at [486, 382] on span "Continue" at bounding box center [482, 383] width 19 height 6
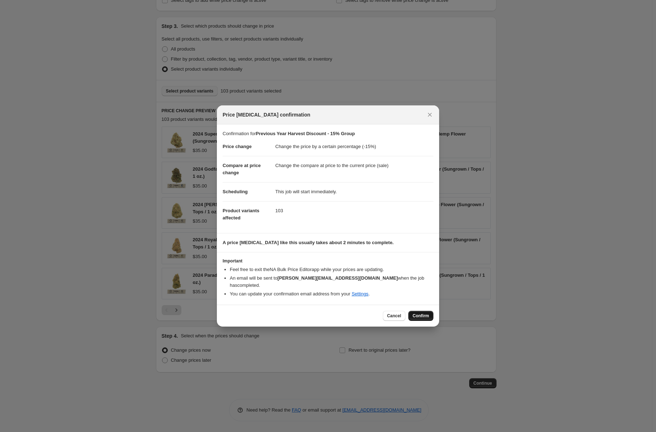
click at [422, 313] on span "Confirm" at bounding box center [420, 316] width 16 height 6
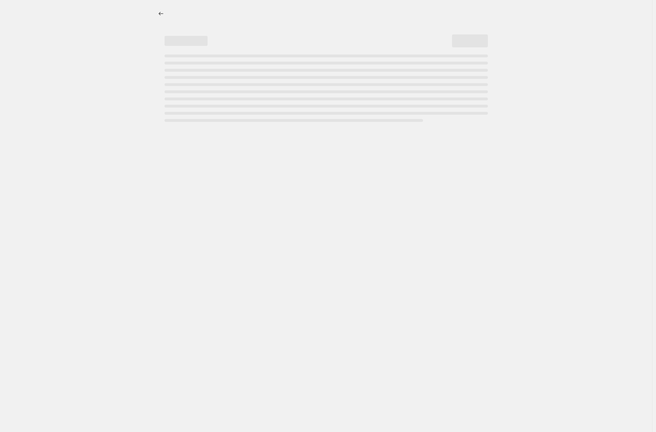
select select "percentage"
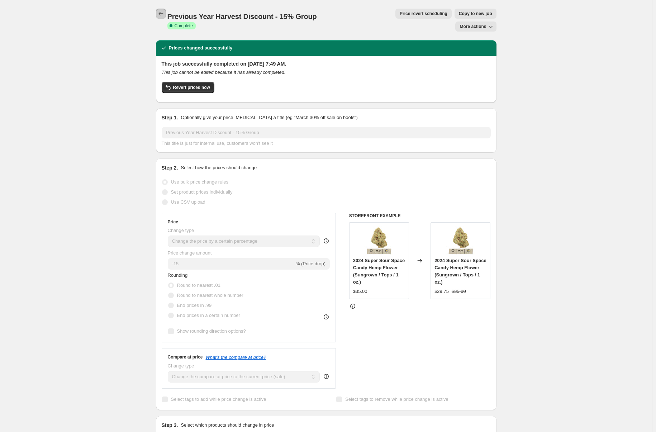
click at [160, 13] on icon "Price change jobs" at bounding box center [160, 13] width 7 height 7
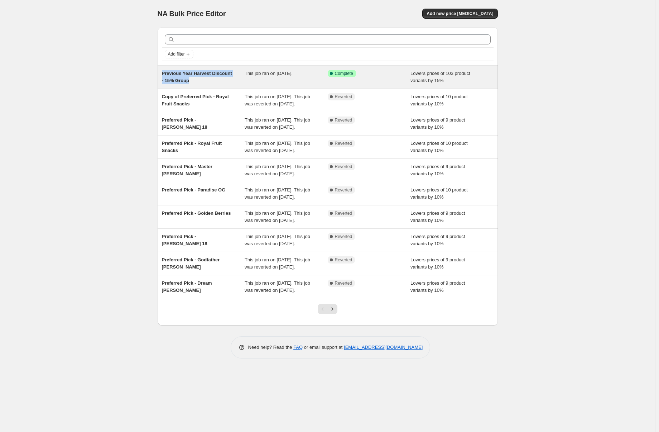
drag, startPoint x: 186, startPoint y: 80, endPoint x: 162, endPoint y: 74, distance: 24.6
click at [162, 74] on span "Previous Year Harvest Discount - 15% Group" at bounding box center [197, 77] width 70 height 13
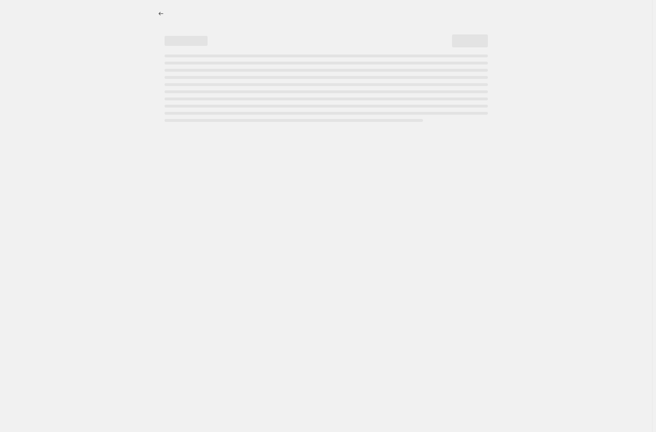
select select "percentage"
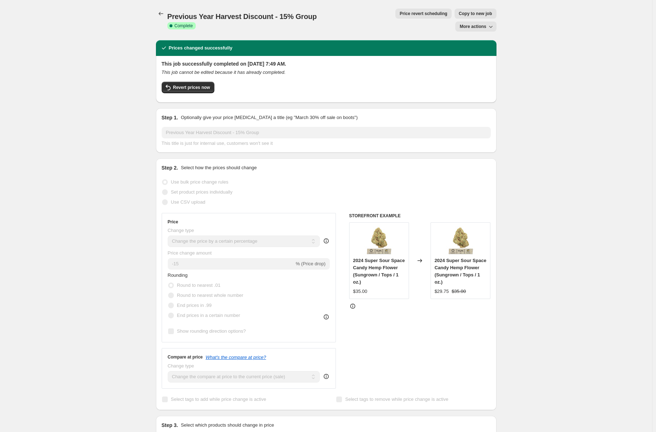
click at [188, 15] on span "Previous Year Harvest Discount - 15% Group" at bounding box center [241, 17] width 149 height 8
drag, startPoint x: 188, startPoint y: 15, endPoint x: 307, endPoint y: 10, distance: 119.4
click at [307, 13] on span "Previous Year Harvest Discount - 15% Group" at bounding box center [241, 17] width 149 height 8
copy span "Previous Year Harvest Discount - 15% Group"
click at [159, 15] on icon "Price change jobs" at bounding box center [160, 13] width 7 height 7
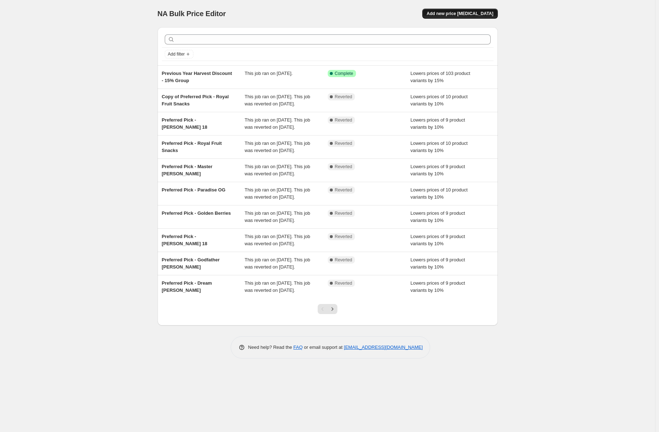
click at [464, 13] on span "Add new price [MEDICAL_DATA]" at bounding box center [460, 14] width 67 height 6
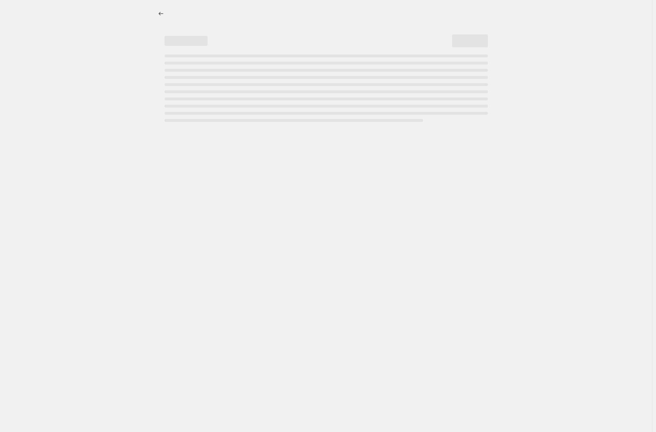
select select "percentage"
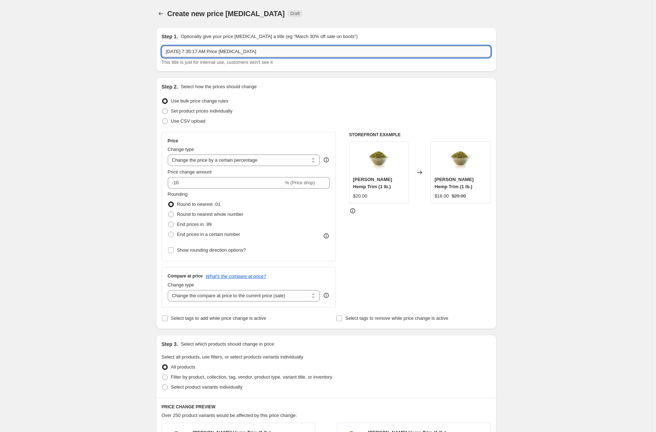
click at [201, 52] on input "[DATE] 7:35:17 AM Price [MEDICAL_DATA]" at bounding box center [326, 51] width 329 height 11
paste input "Previous Year Harvest Discount - 15% Group"
click at [238, 49] on input "Previous Year Harvest Discount - 15% Group" at bounding box center [326, 51] width 329 height 11
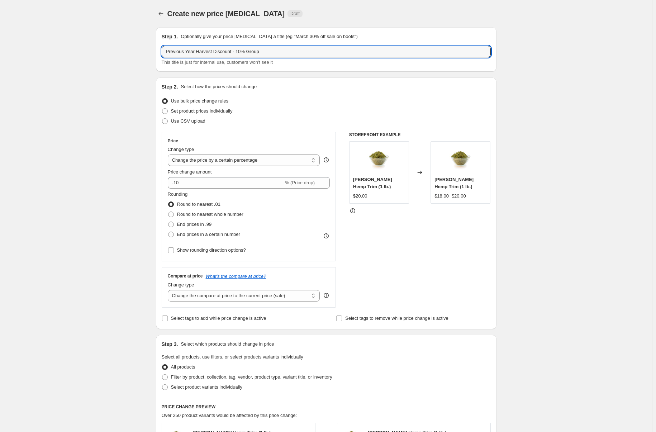
type input "Previous Year Harvest Discount - 10% Group"
click at [105, 169] on div "Create new price [MEDICAL_DATA]. This page is ready Create new price [MEDICAL_D…" at bounding box center [326, 359] width 652 height 718
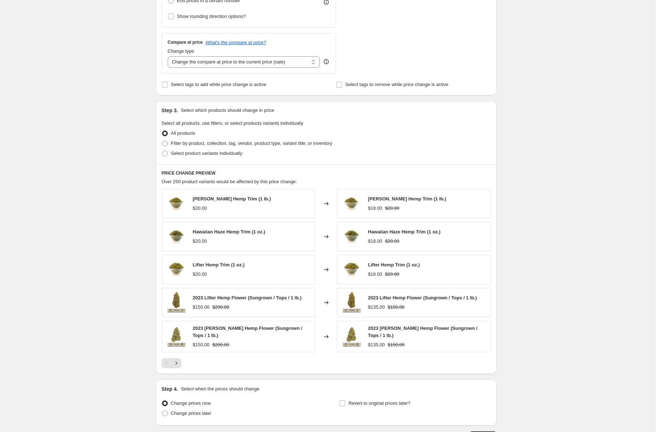
scroll to position [251, 0]
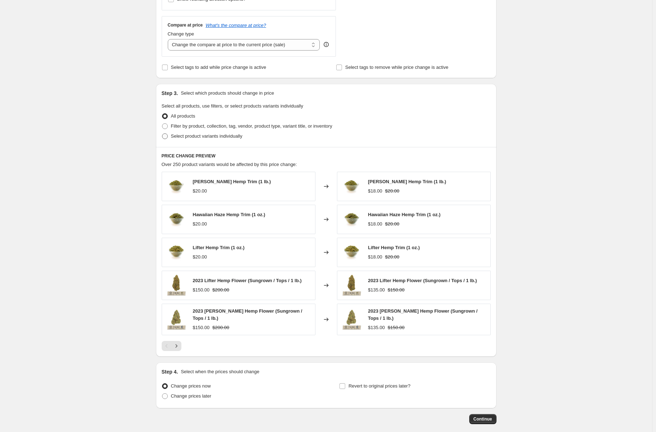
click at [175, 136] on span "Select product variants individually" at bounding box center [206, 135] width 71 height 5
click at [162, 134] on input "Select product variants individually" at bounding box center [162, 133] width 0 height 0
radio input "true"
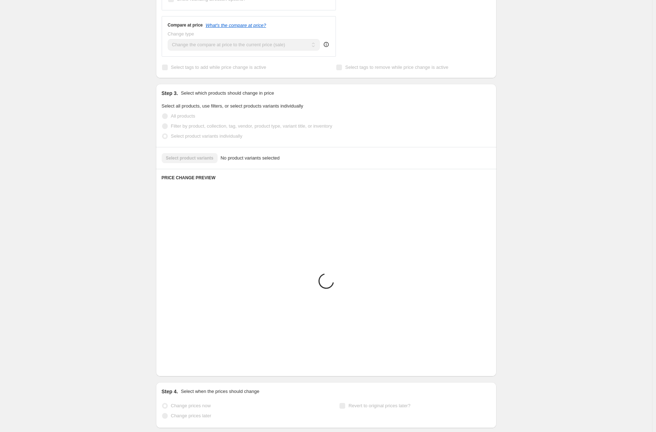
scroll to position [126, 0]
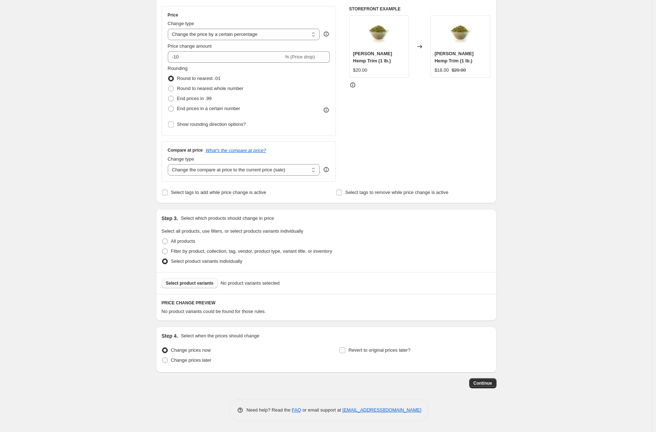
click at [176, 283] on span "Select product variants" at bounding box center [190, 283] width 48 height 6
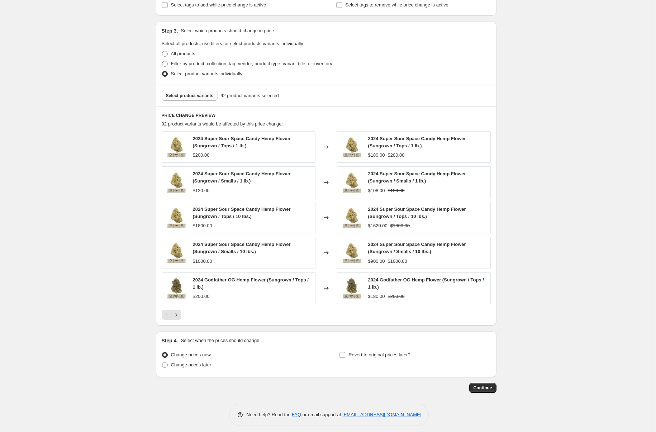
scroll to position [318, 0]
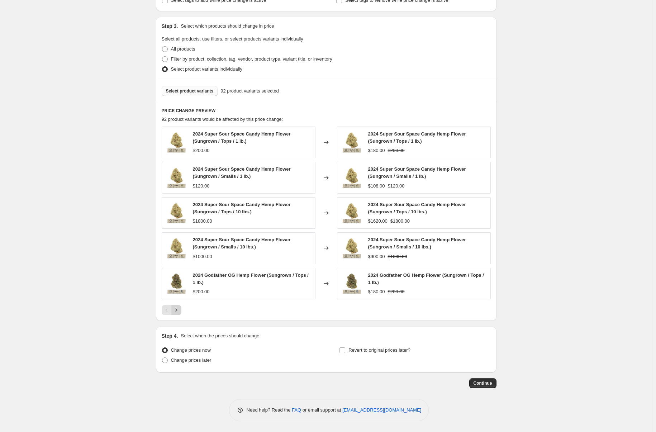
click at [176, 311] on icon "Next" at bounding box center [176, 309] width 7 height 7
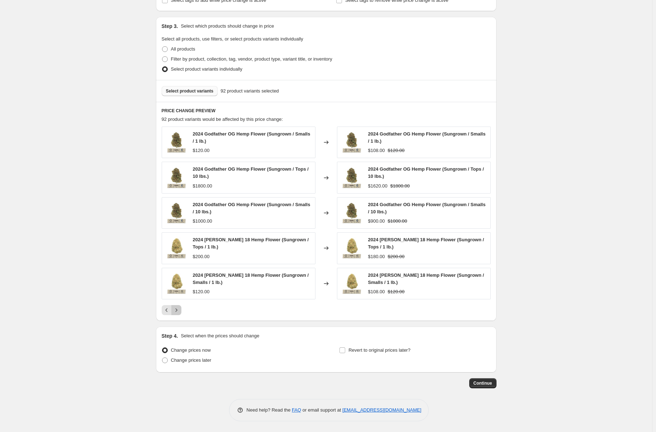
click at [176, 311] on icon "Next" at bounding box center [176, 309] width 7 height 7
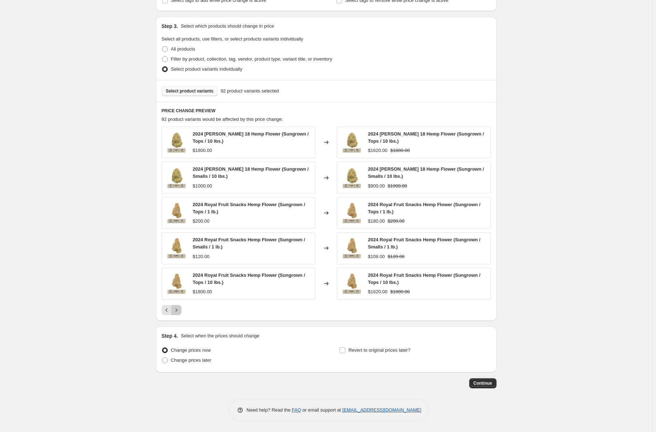
click at [176, 311] on icon "Next" at bounding box center [176, 309] width 7 height 7
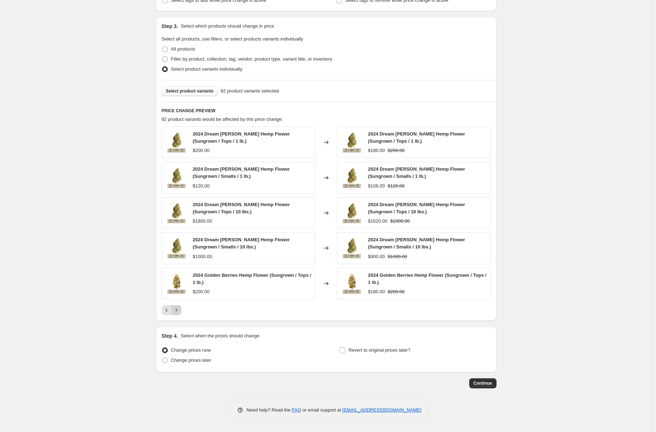
click at [176, 311] on icon "Next" at bounding box center [176, 309] width 7 height 7
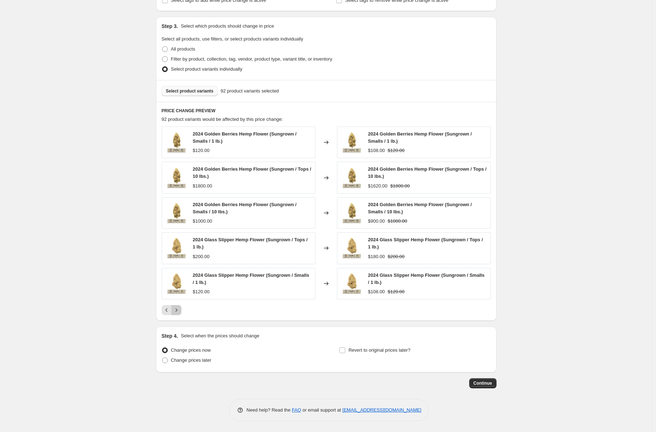
click at [176, 311] on icon "Next" at bounding box center [176, 309] width 7 height 7
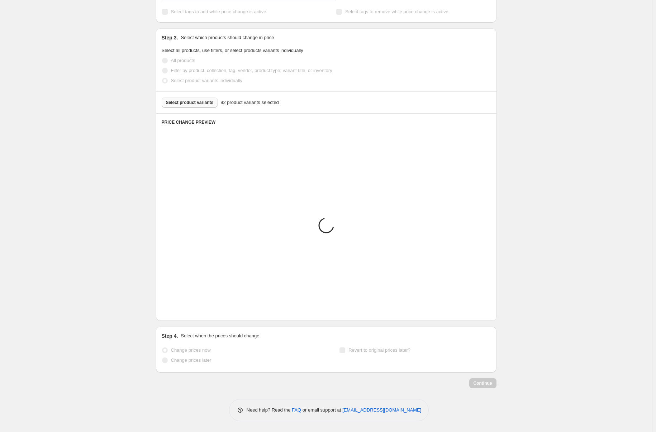
scroll to position [311, 0]
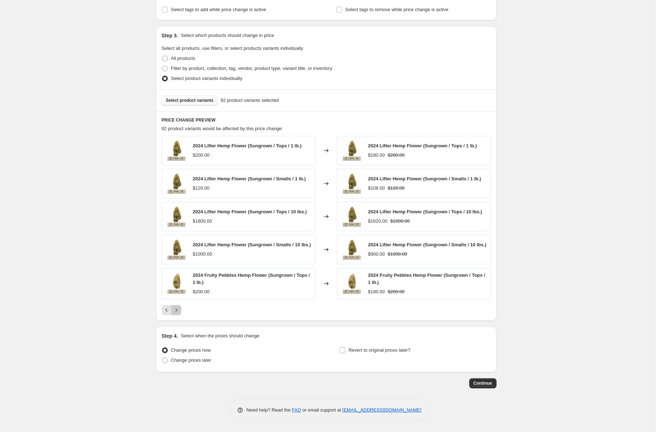
click at [176, 311] on icon "Next" at bounding box center [176, 309] width 7 height 7
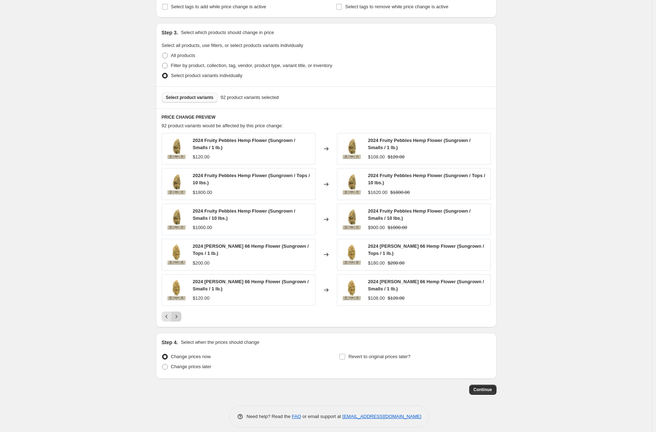
click at [176, 311] on button "Next" at bounding box center [176, 316] width 10 height 10
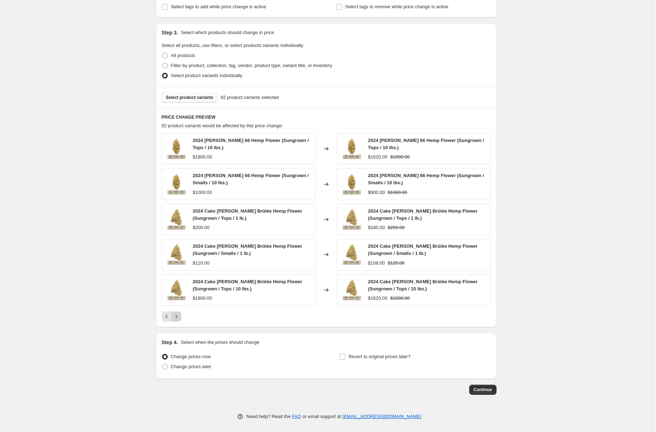
click at [178, 318] on icon "Next" at bounding box center [176, 316] width 7 height 7
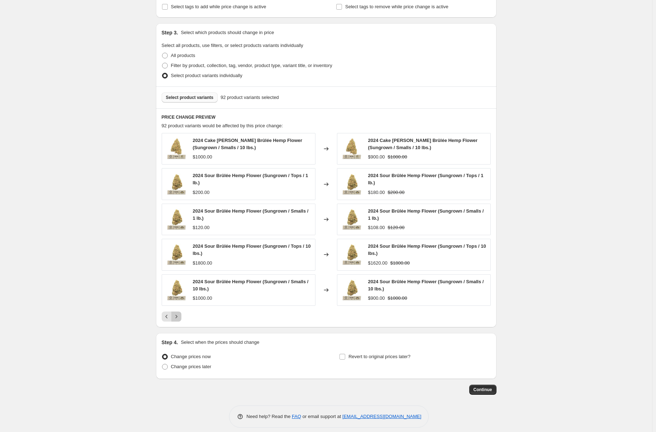
click at [178, 318] on icon "Next" at bounding box center [176, 316] width 7 height 7
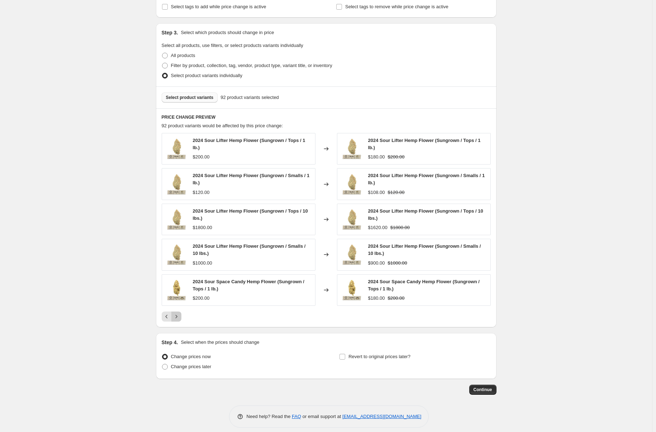
click at [178, 318] on icon "Next" at bounding box center [176, 316] width 7 height 7
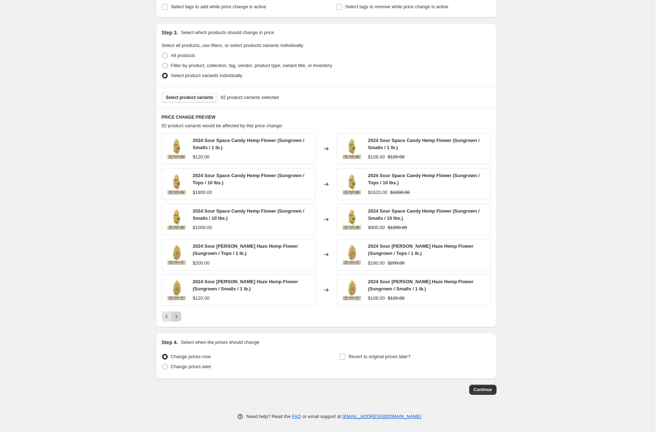
click at [178, 318] on icon "Next" at bounding box center [176, 316] width 7 height 7
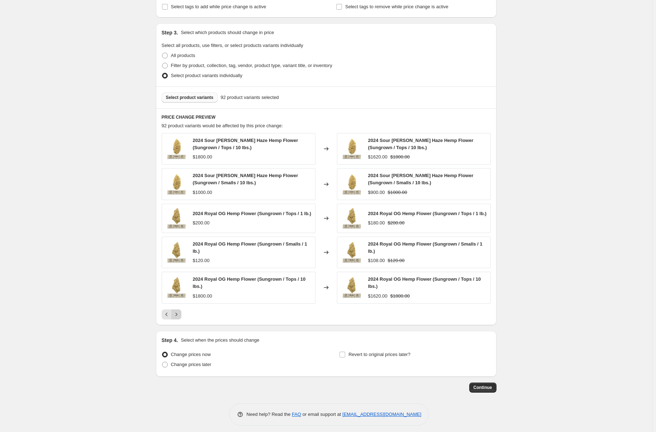
click at [178, 318] on icon "Next" at bounding box center [176, 314] width 7 height 7
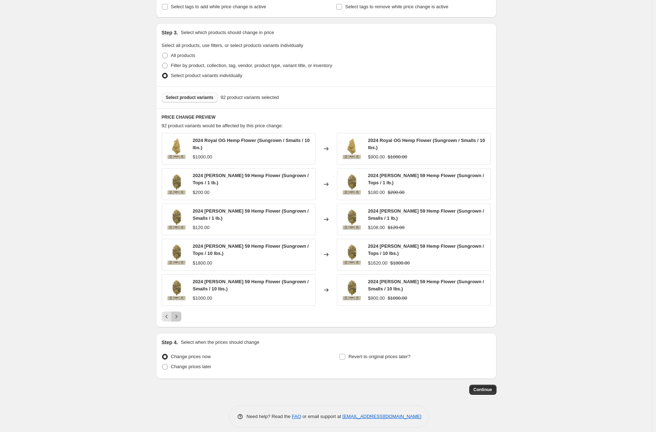
click at [177, 317] on icon "Next" at bounding box center [176, 316] width 7 height 7
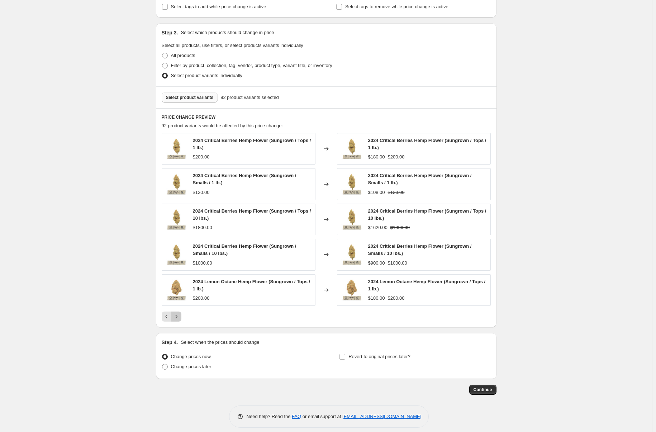
click at [177, 317] on icon "Next" at bounding box center [176, 316] width 7 height 7
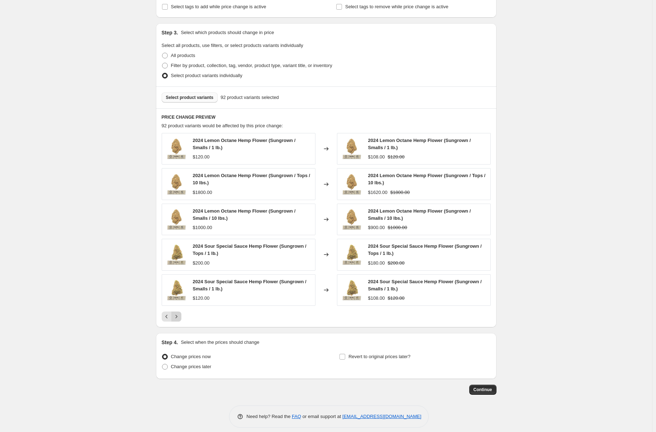
click at [177, 317] on icon "Next" at bounding box center [176, 316] width 7 height 7
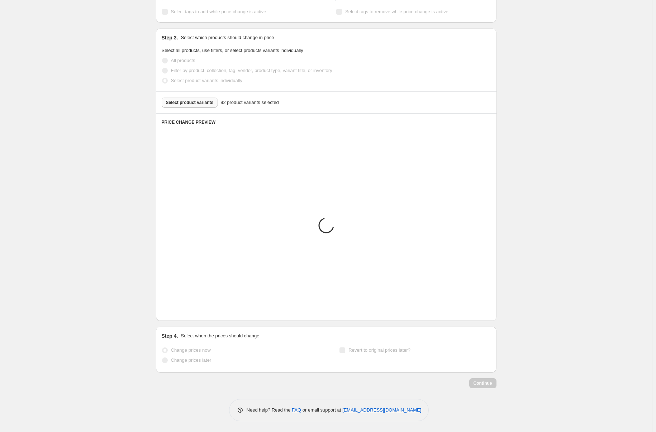
scroll to position [212, 0]
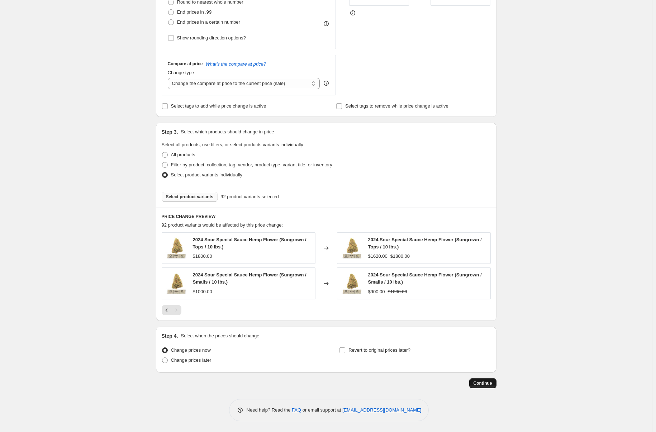
click at [488, 383] on span "Continue" at bounding box center [482, 383] width 19 height 6
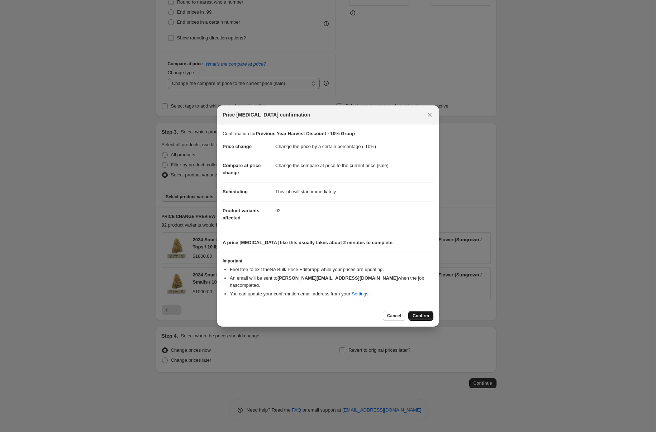
click at [418, 313] on span "Confirm" at bounding box center [420, 316] width 16 height 6
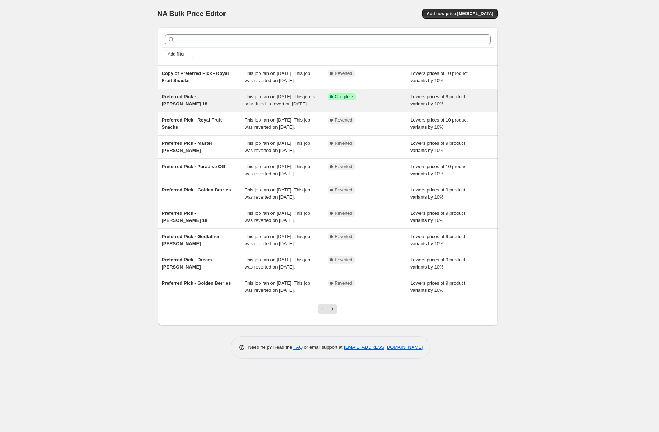
click at [184, 101] on span "Preferred Pick - [PERSON_NAME] 18" at bounding box center [184, 100] width 45 height 13
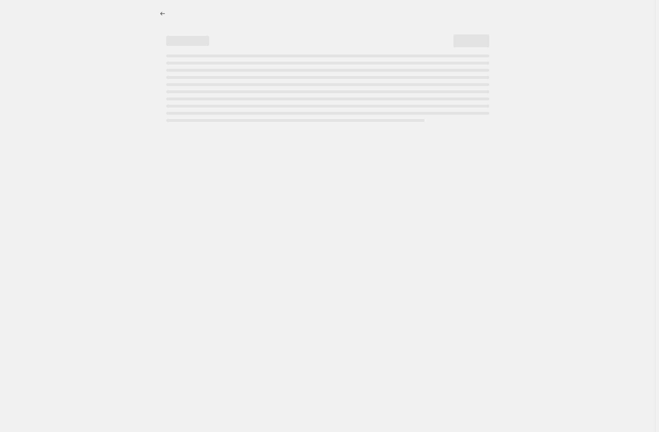
select select "percentage"
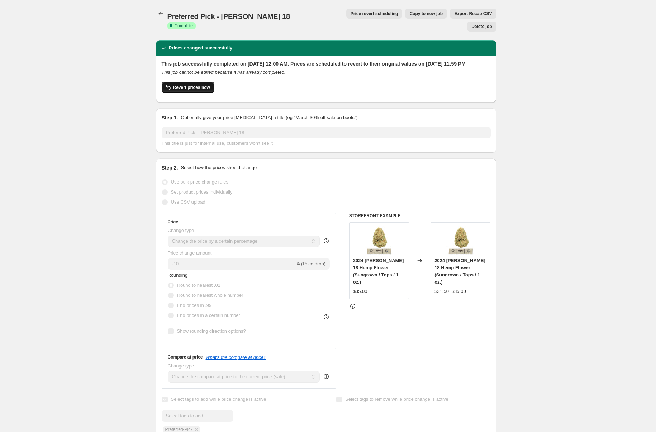
click at [192, 85] on span "Revert prices now" at bounding box center [191, 88] width 37 height 6
checkbox input "false"
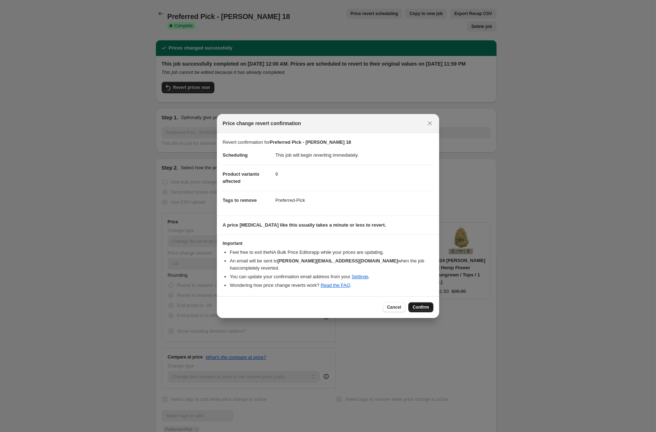
click at [427, 307] on button "Confirm" at bounding box center [420, 307] width 25 height 10
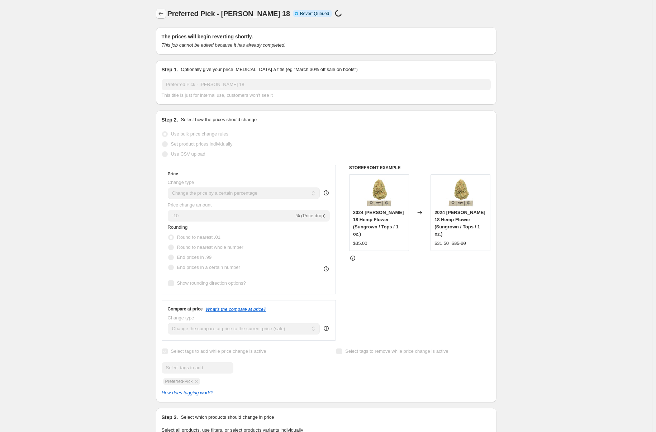
click at [159, 13] on icon "Price change jobs" at bounding box center [160, 13] width 7 height 7
